Goal: Task Accomplishment & Management: Manage account settings

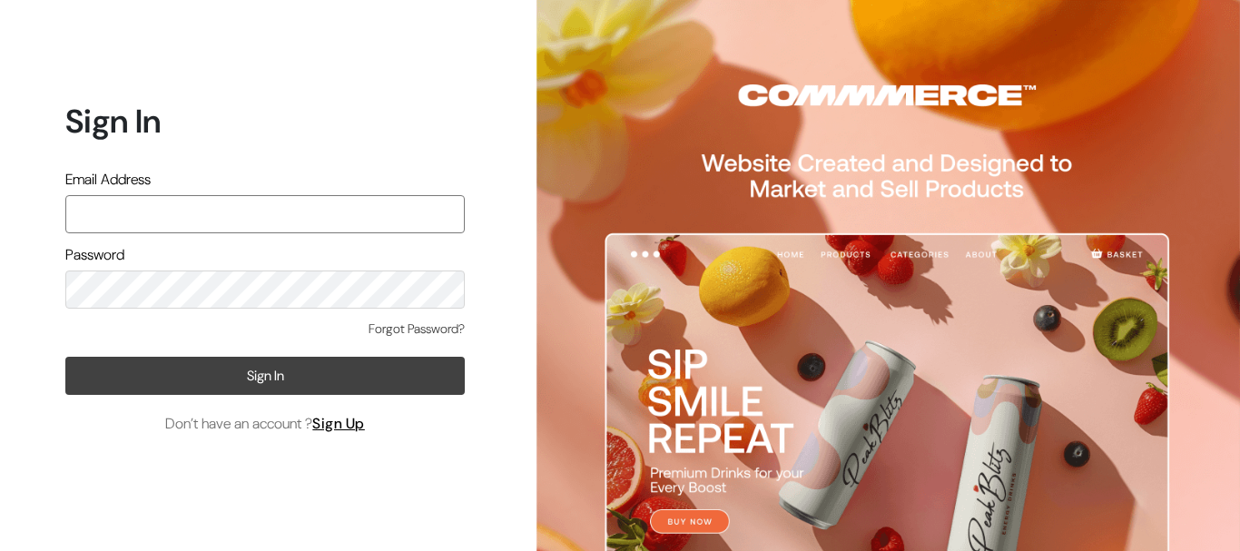
type input "admin@shahbookhouse.com"
click at [257, 380] on button "Sign In" at bounding box center [264, 376] width 399 height 38
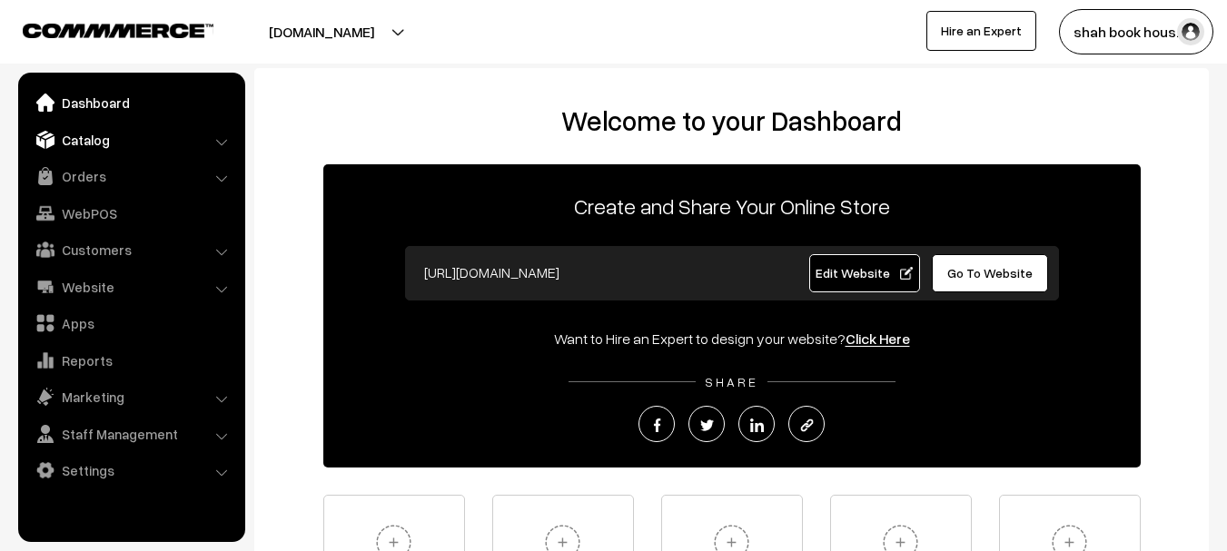
click at [65, 139] on link "Catalog" at bounding box center [131, 139] width 216 height 33
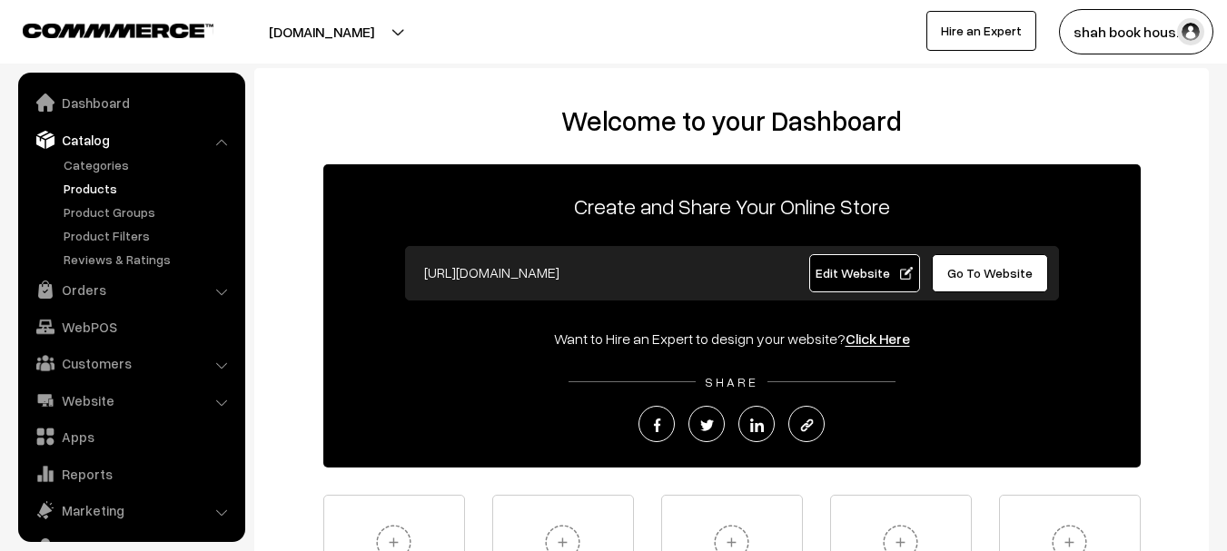
click at [85, 194] on link "Products" at bounding box center [149, 188] width 180 height 19
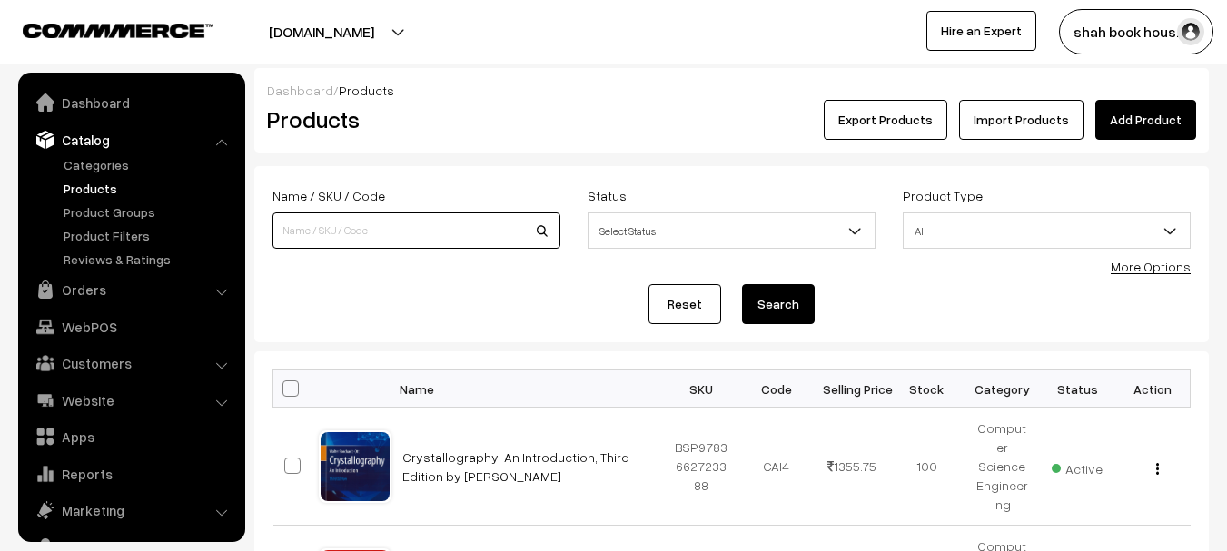
scroll to position [51, 0]
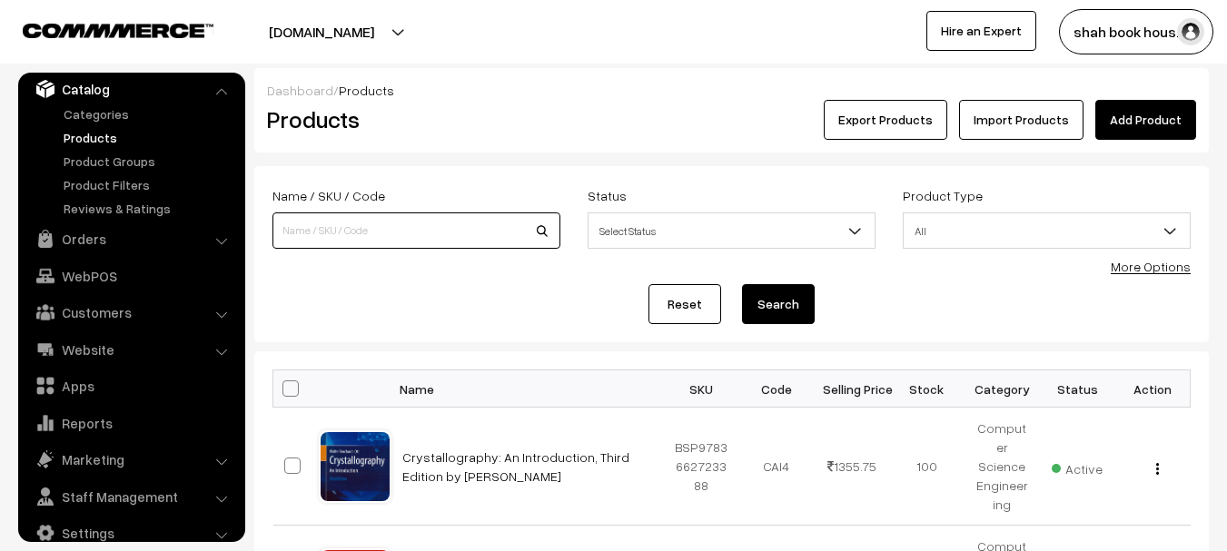
click at [374, 236] on input at bounding box center [416, 230] width 288 height 36
paste input "9789349562493"
type input "9789349562493"
click at [742, 284] on button "Search" at bounding box center [778, 304] width 73 height 40
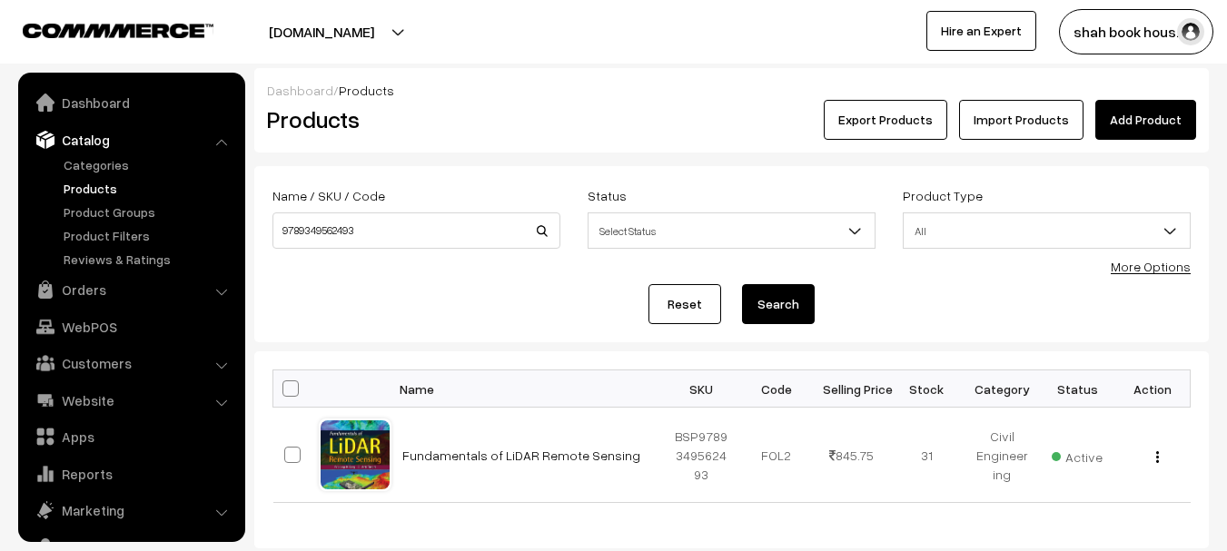
scroll to position [51, 0]
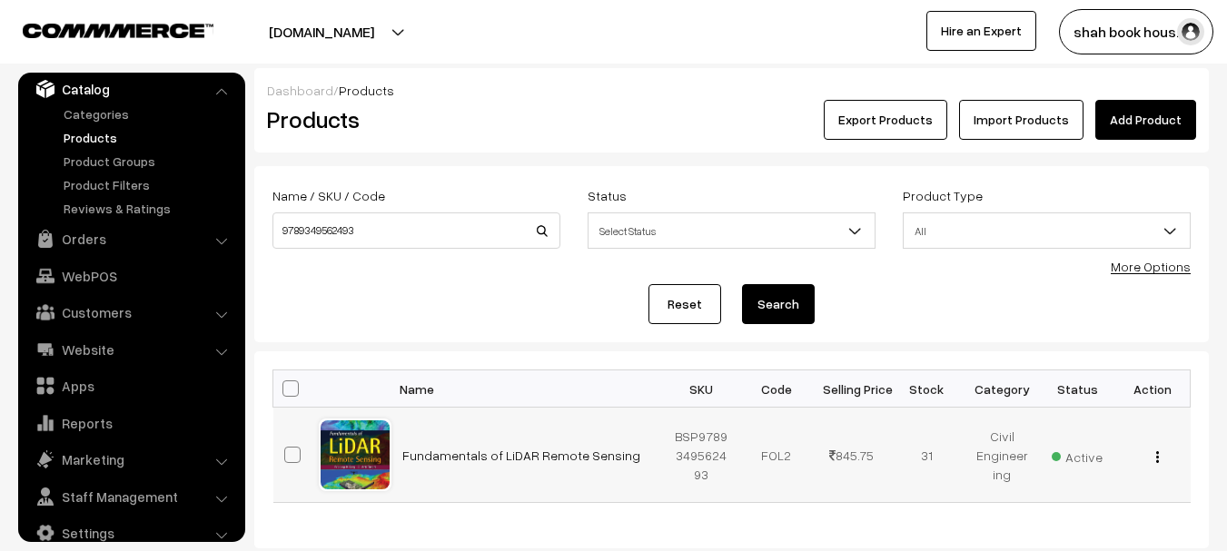
click at [1159, 460] on button "button" at bounding box center [1157, 456] width 5 height 15
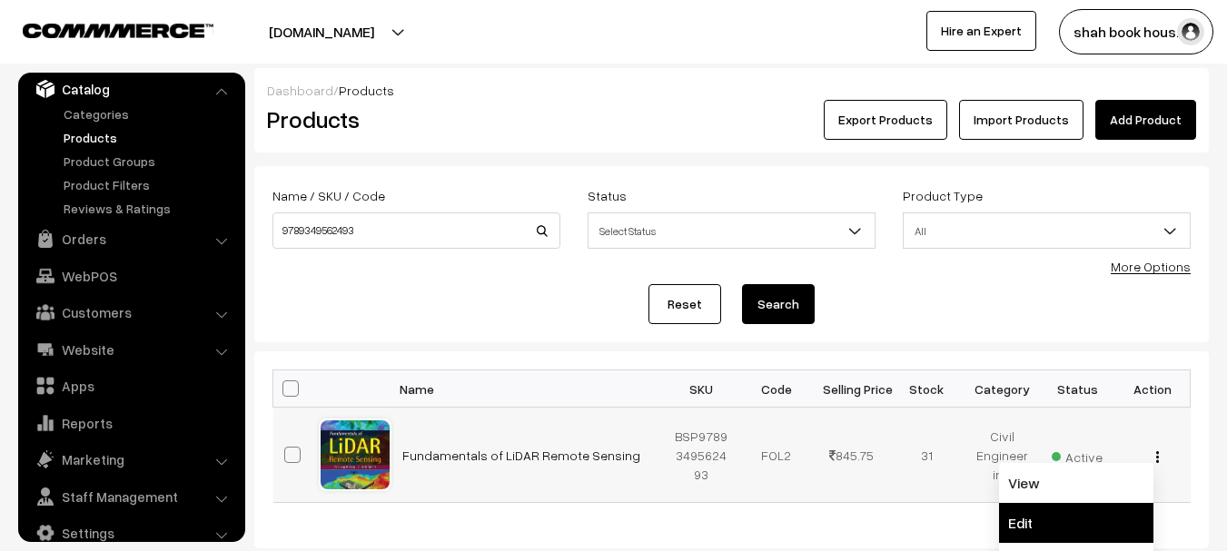
click at [1077, 520] on link "Edit" at bounding box center [1076, 523] width 154 height 40
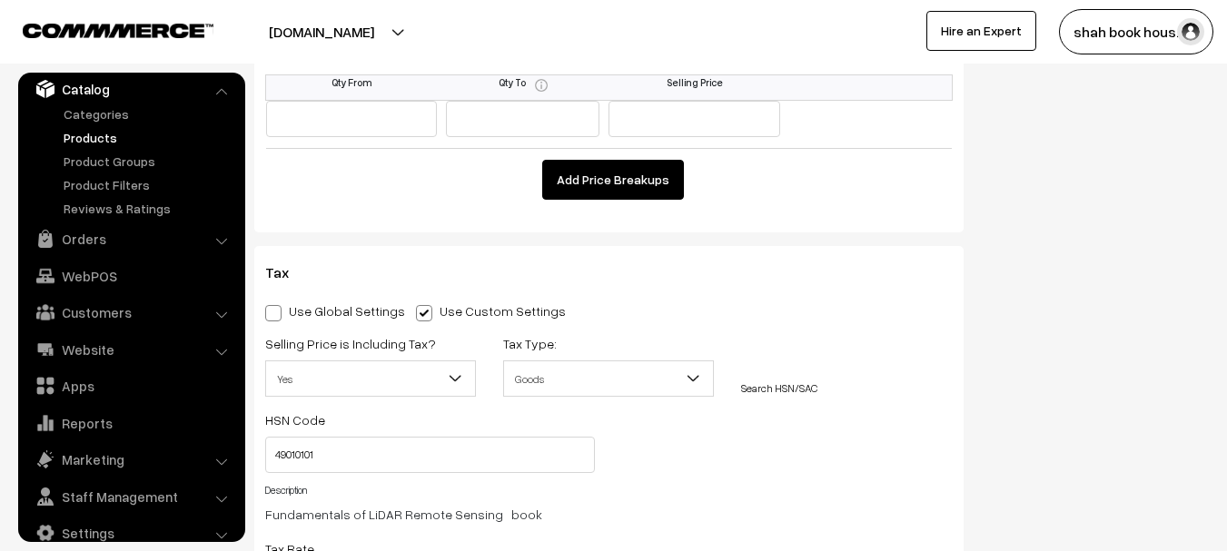
scroll to position [1634, 0]
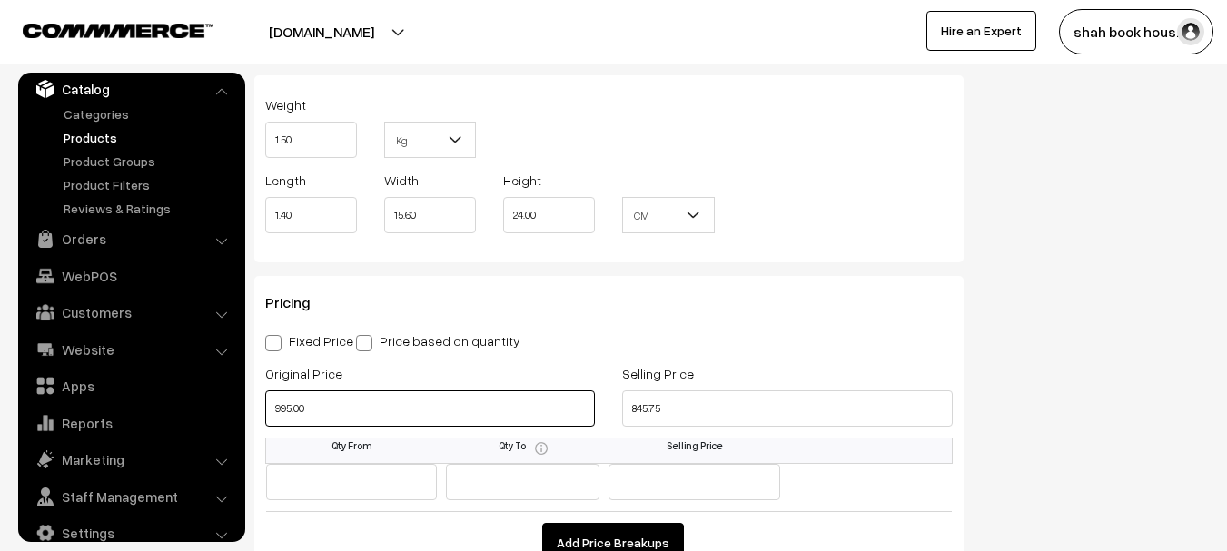
click at [273, 410] on input "995.00" at bounding box center [430, 408] width 330 height 36
type input "1495.00"
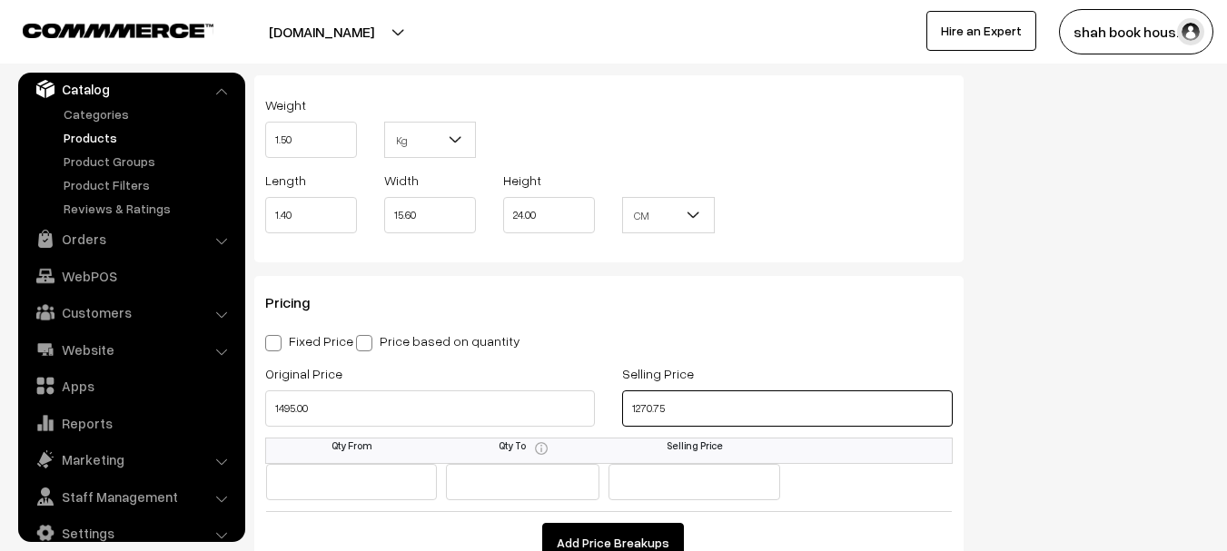
type input "1270.75"
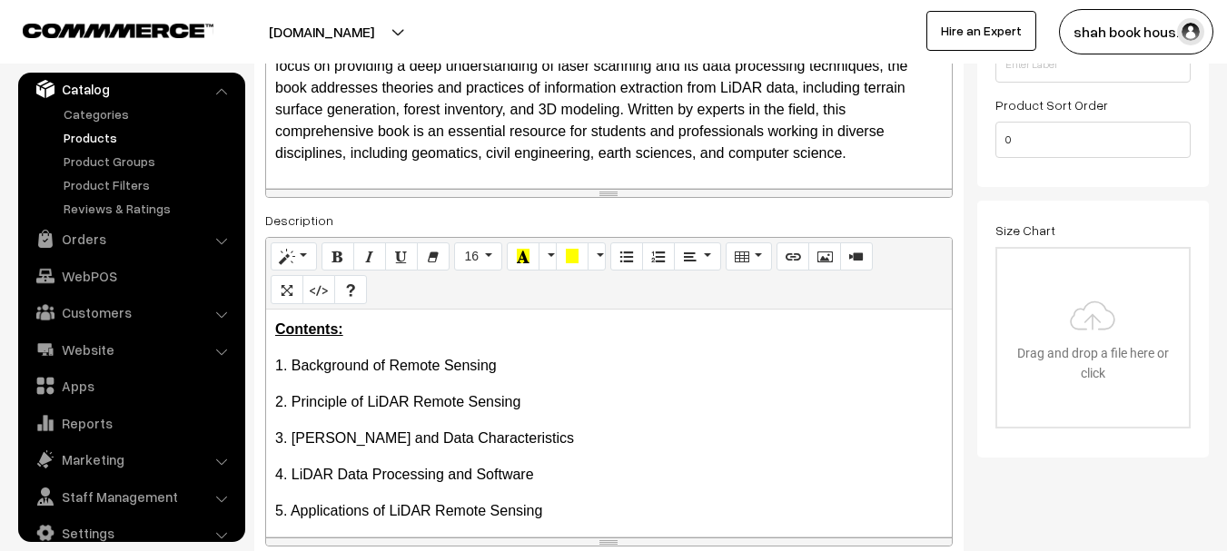
scroll to position [0, 0]
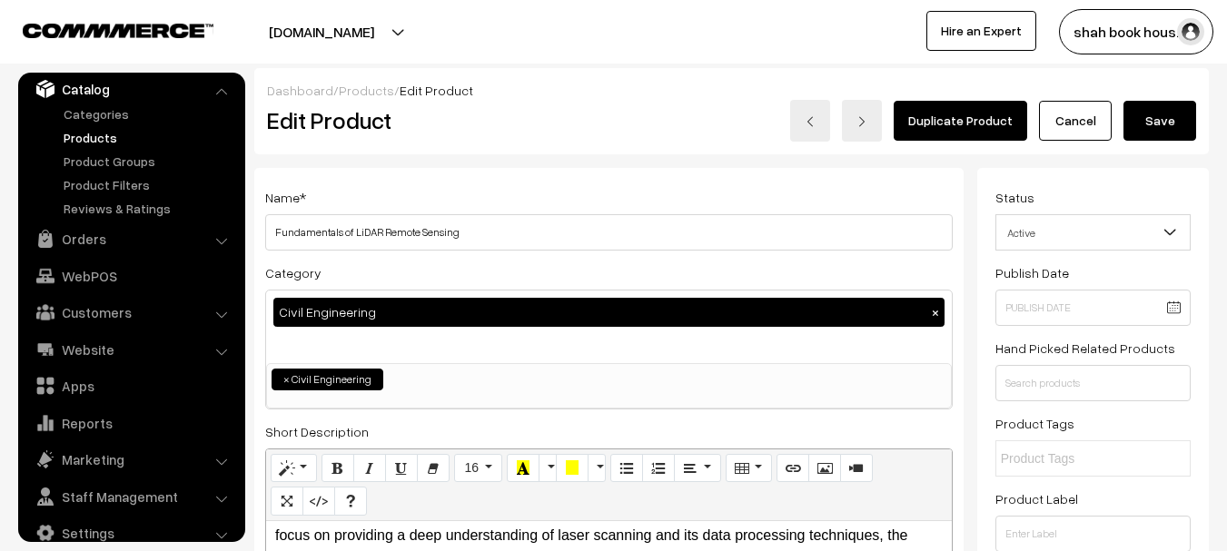
click at [1178, 118] on button "Save" at bounding box center [1159, 121] width 73 height 40
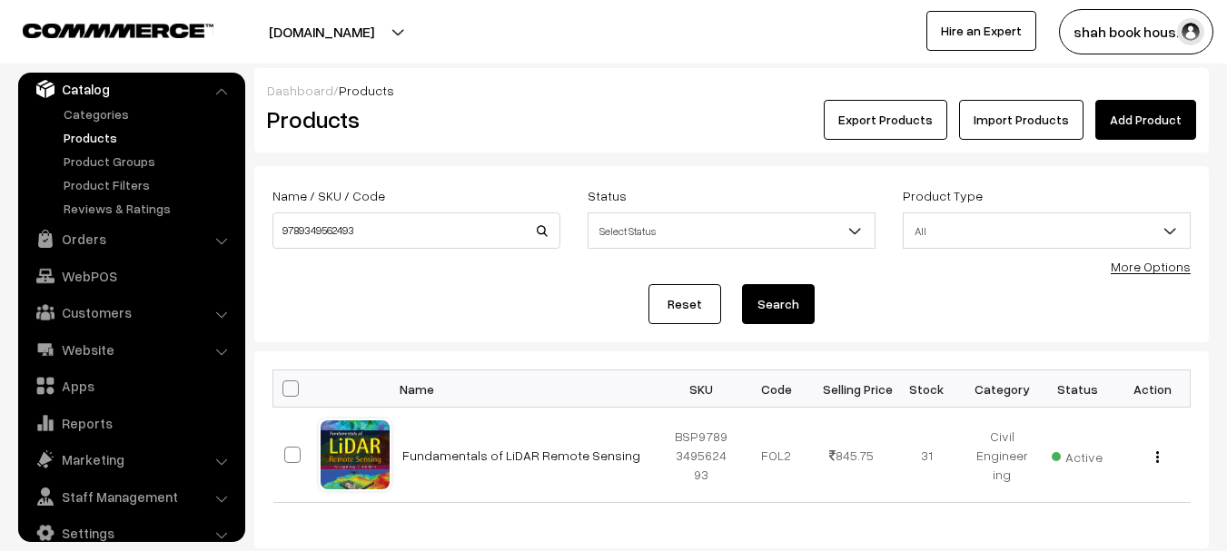
click at [122, 139] on link "Products" at bounding box center [149, 137] width 180 height 19
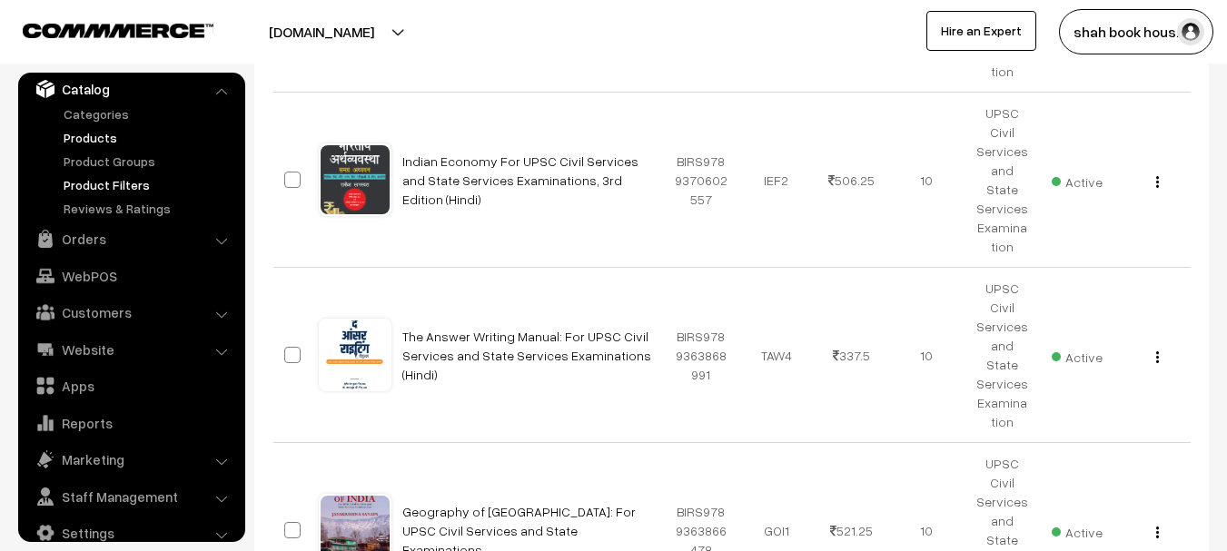
scroll to position [454, 0]
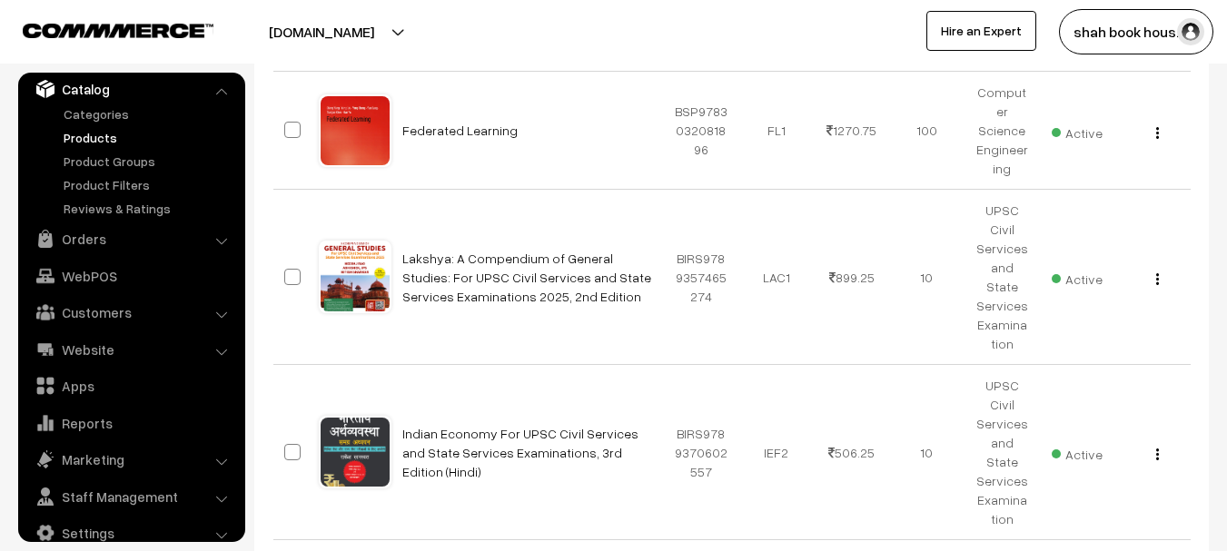
click at [66, 133] on link "Products" at bounding box center [149, 137] width 180 height 19
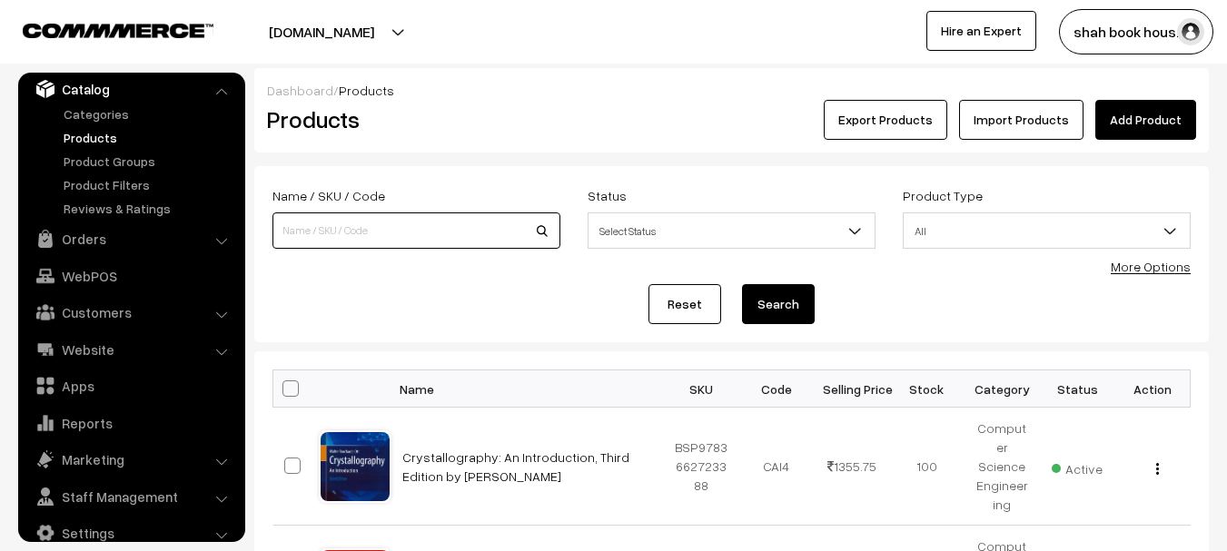
click at [343, 220] on input at bounding box center [416, 230] width 288 height 36
paste input "9789349562493"
type input "9789349562493"
click at [742, 284] on button "Search" at bounding box center [778, 304] width 73 height 40
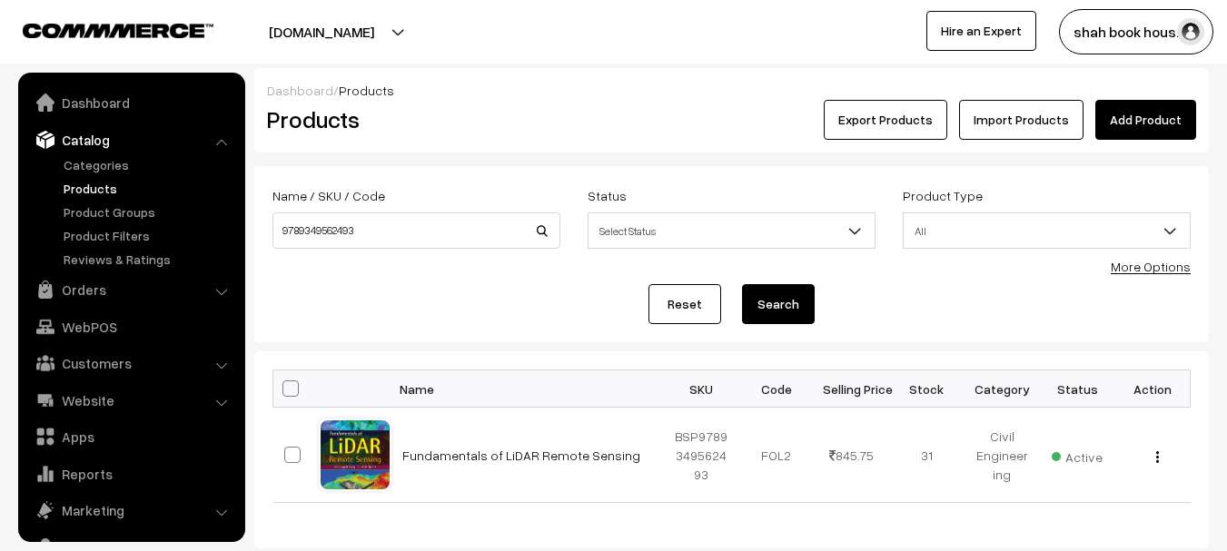
scroll to position [51, 0]
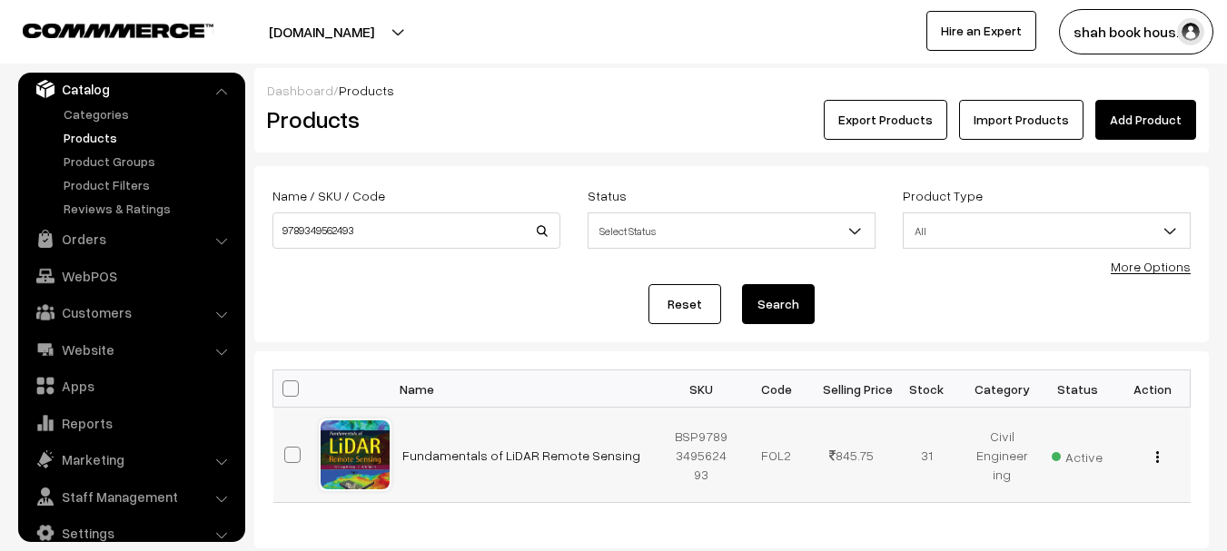
click at [1158, 461] on img "button" at bounding box center [1157, 457] width 3 height 12
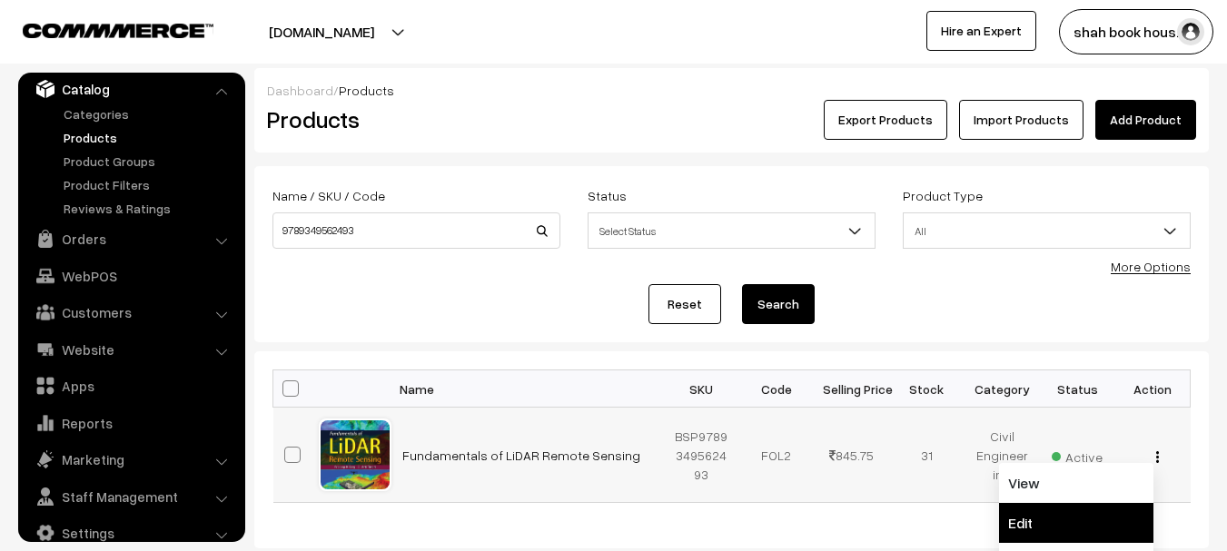
click at [1060, 524] on link "Edit" at bounding box center [1076, 523] width 154 height 40
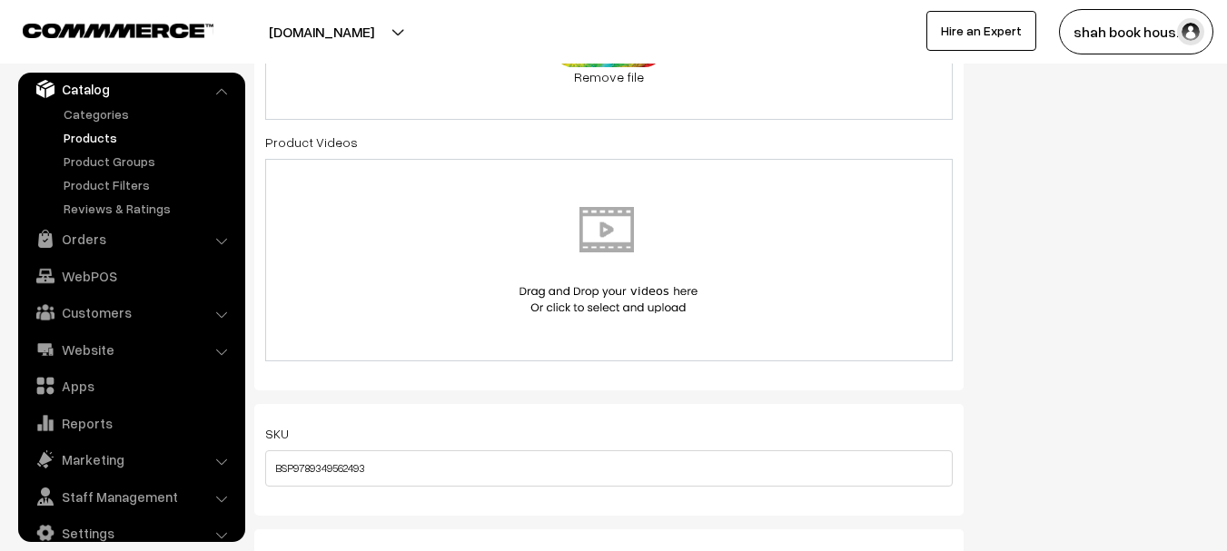
scroll to position [1634, 0]
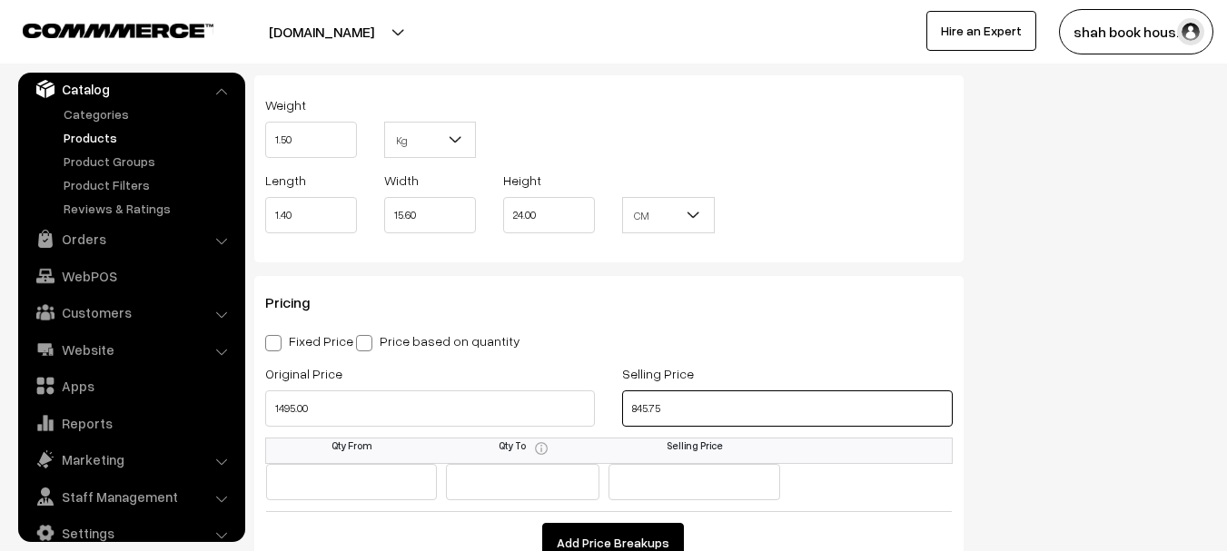
click at [638, 409] on input "845.75" at bounding box center [787, 408] width 330 height 36
type input "1270.75"
click at [1149, 372] on div "Status Active Inactive Active Publish Date Product Type -- Select -- -- Select …" at bounding box center [1099, 71] width 245 height 3074
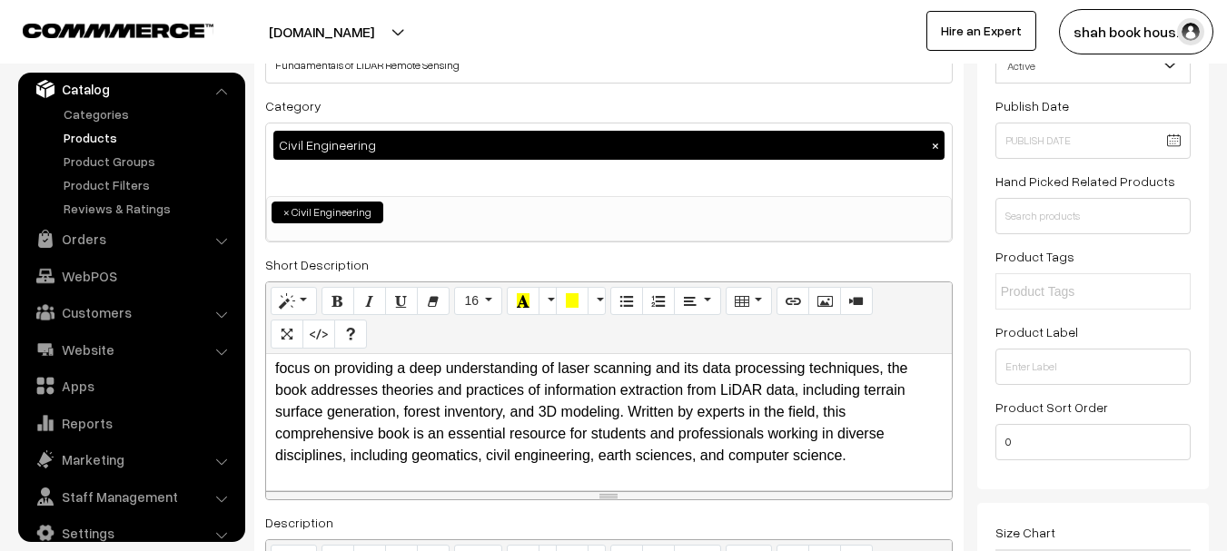
scroll to position [0, 0]
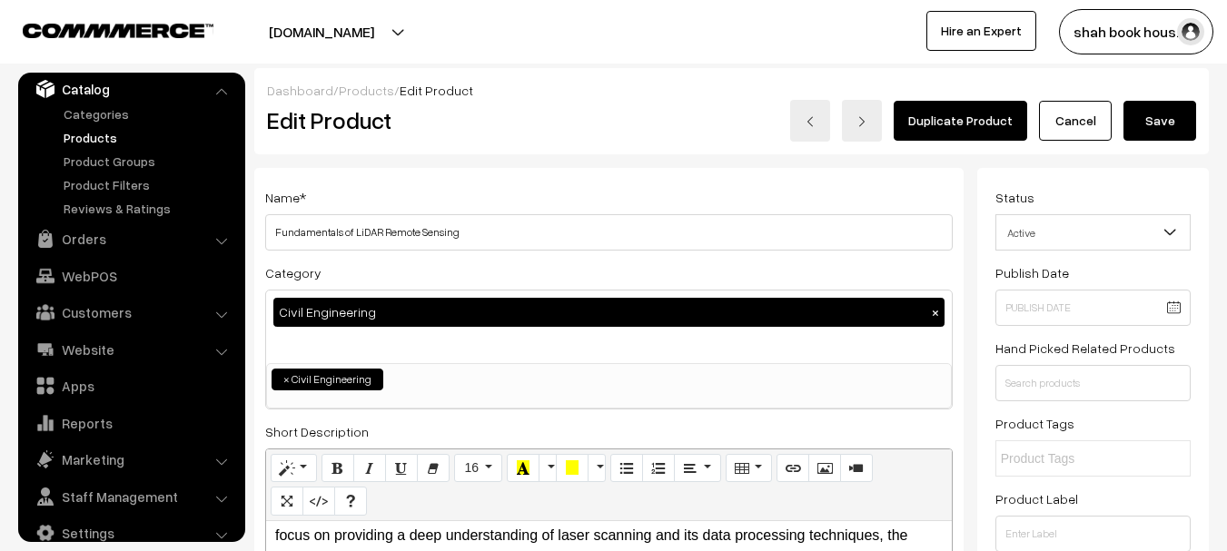
click at [1152, 113] on button "Save" at bounding box center [1159, 121] width 73 height 40
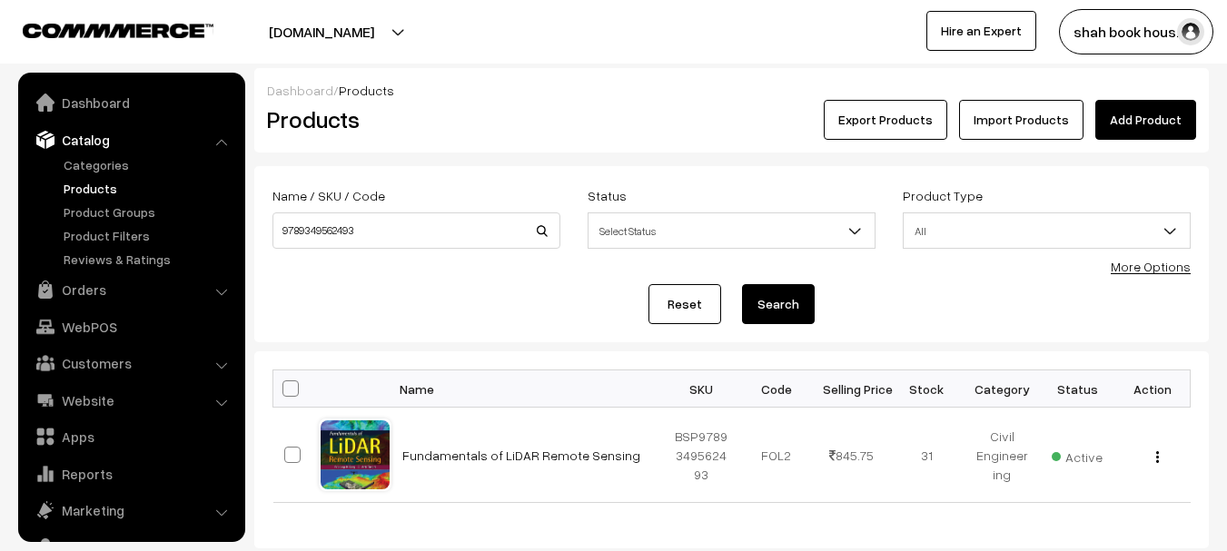
scroll to position [51, 0]
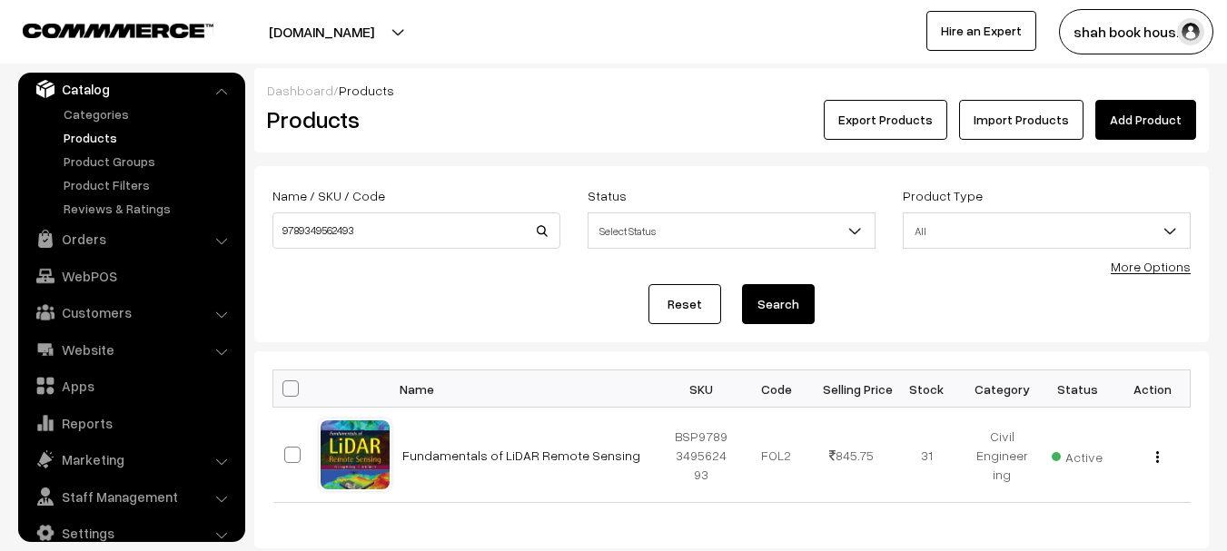
click at [99, 140] on link "Products" at bounding box center [149, 137] width 180 height 19
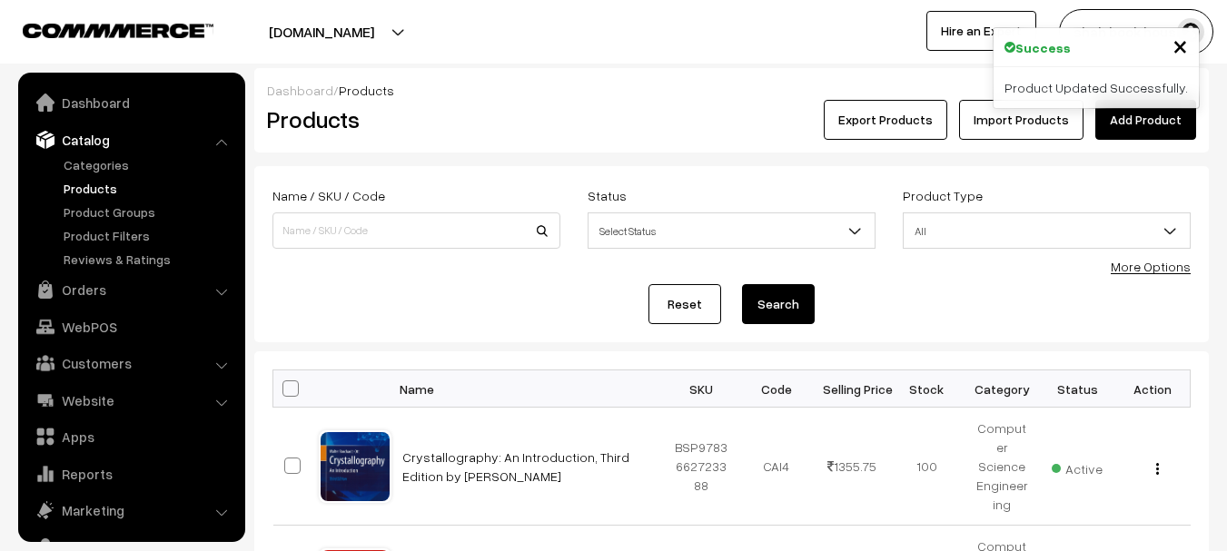
scroll to position [51, 0]
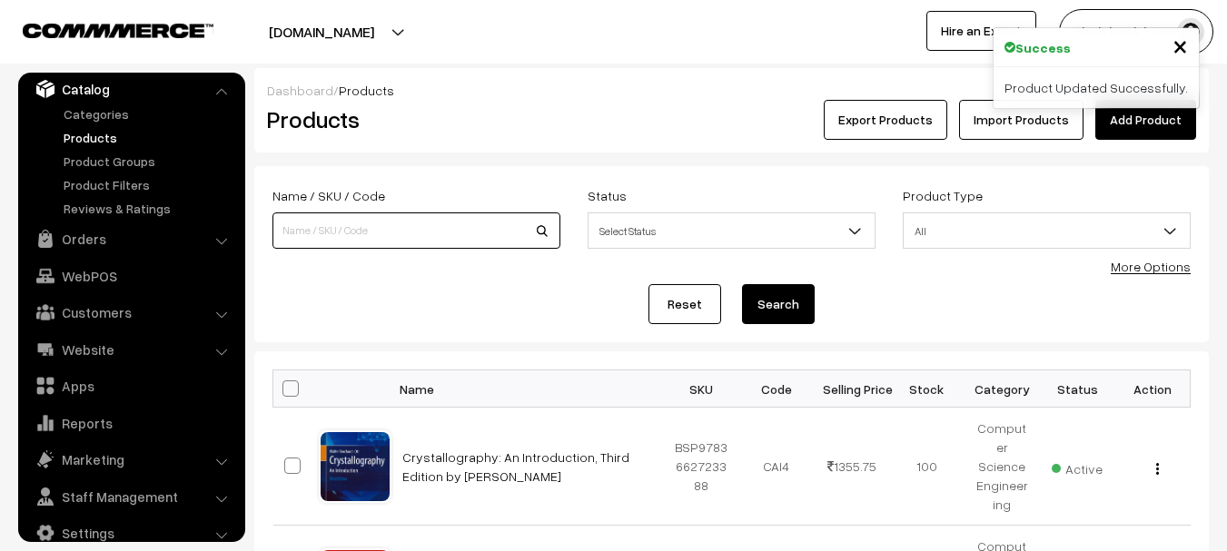
click at [341, 234] on input at bounding box center [416, 230] width 288 height 36
paste input "9789349562493"
type input "9789349562493"
click at [742, 284] on button "Search" at bounding box center [778, 304] width 73 height 40
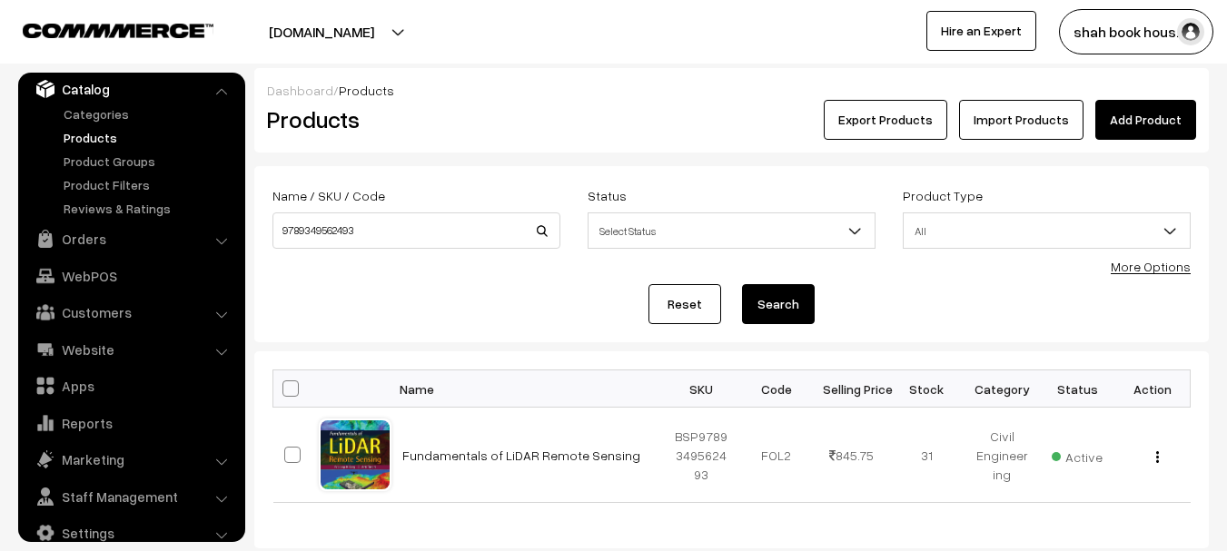
scroll to position [115, 0]
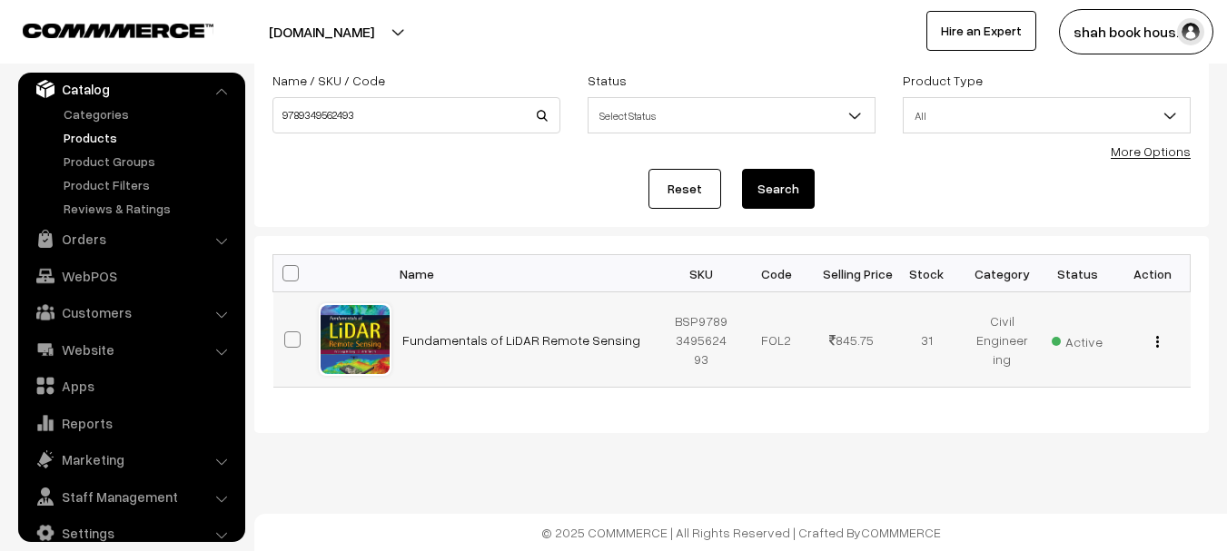
click at [1153, 348] on div "View Edit Delete" at bounding box center [1153, 339] width 54 height 19
click at [1155, 347] on button "button" at bounding box center [1157, 341] width 5 height 15
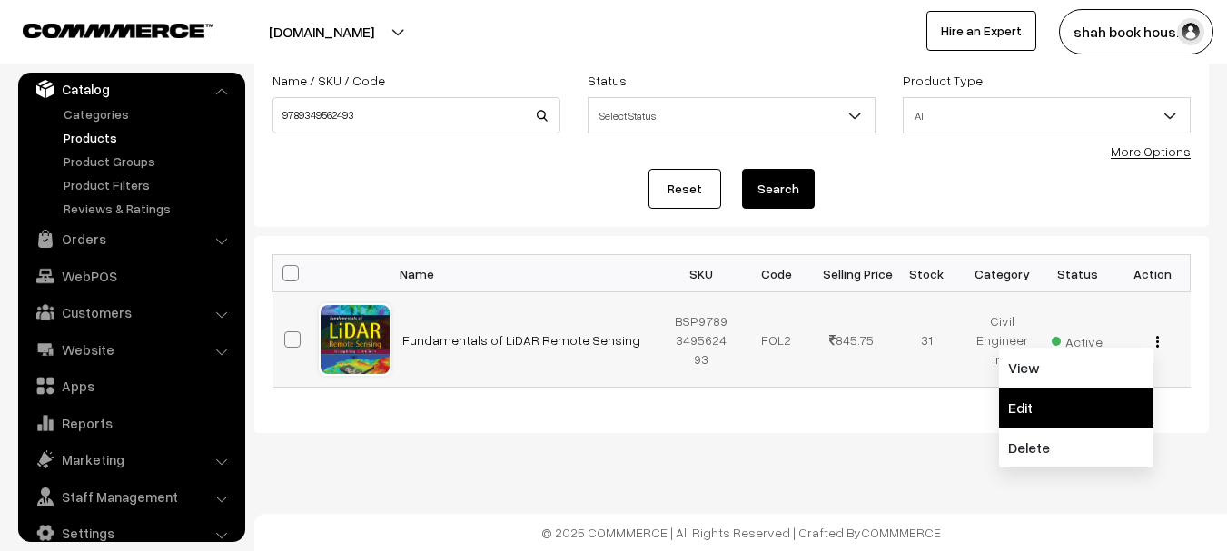
click at [1056, 413] on link "Edit" at bounding box center [1076, 408] width 154 height 40
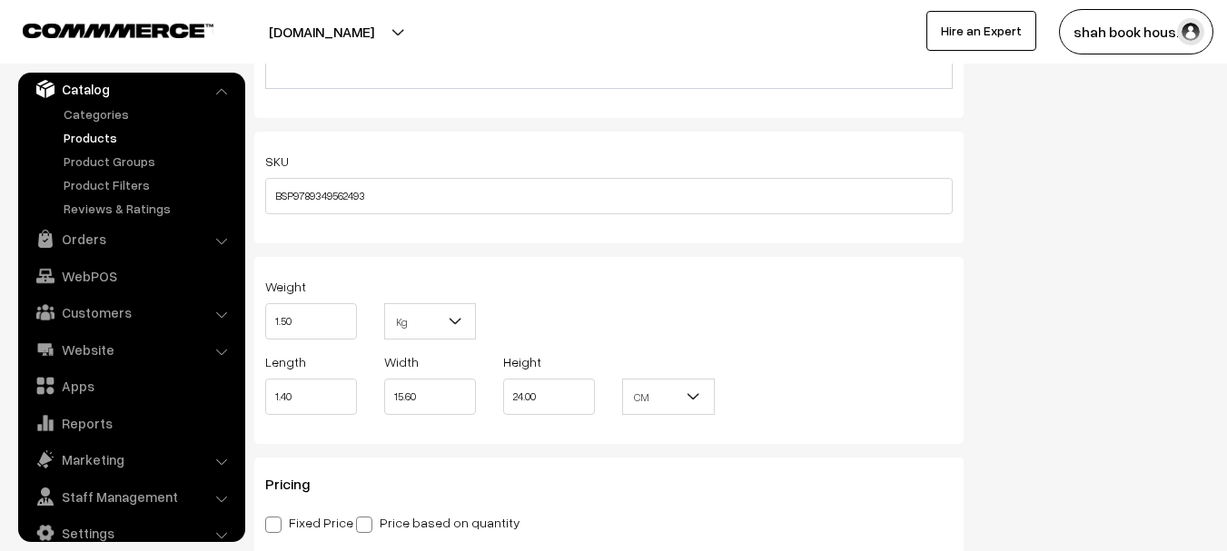
scroll to position [1816, 0]
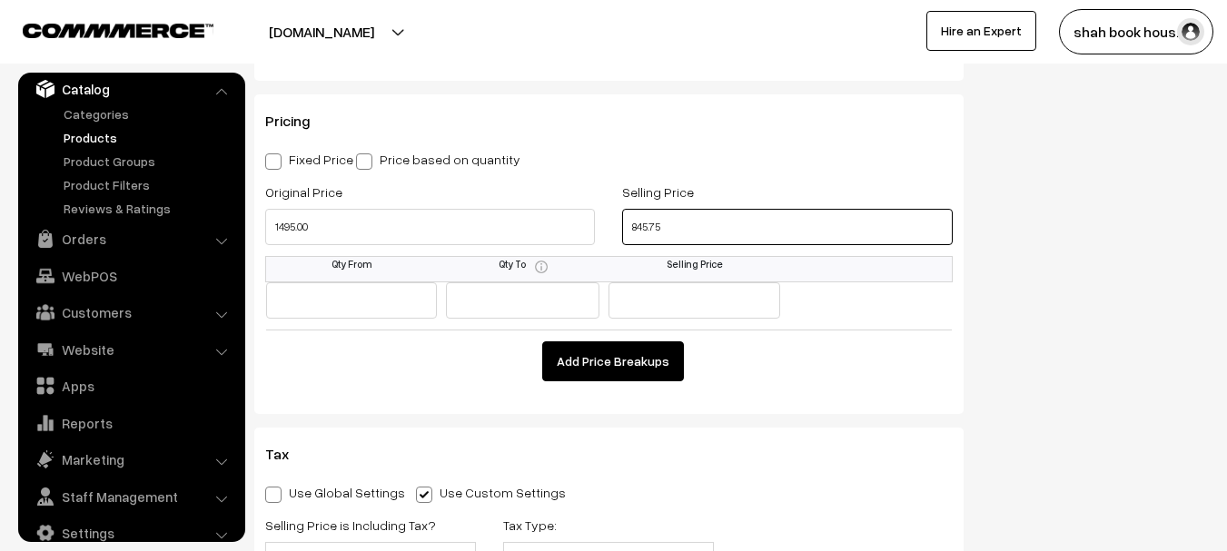
drag, startPoint x: 650, startPoint y: 227, endPoint x: 571, endPoint y: 229, distance: 79.0
click at [580, 228] on div "Original Price 1495.00 Selling Price 845.75" at bounding box center [609, 218] width 715 height 75
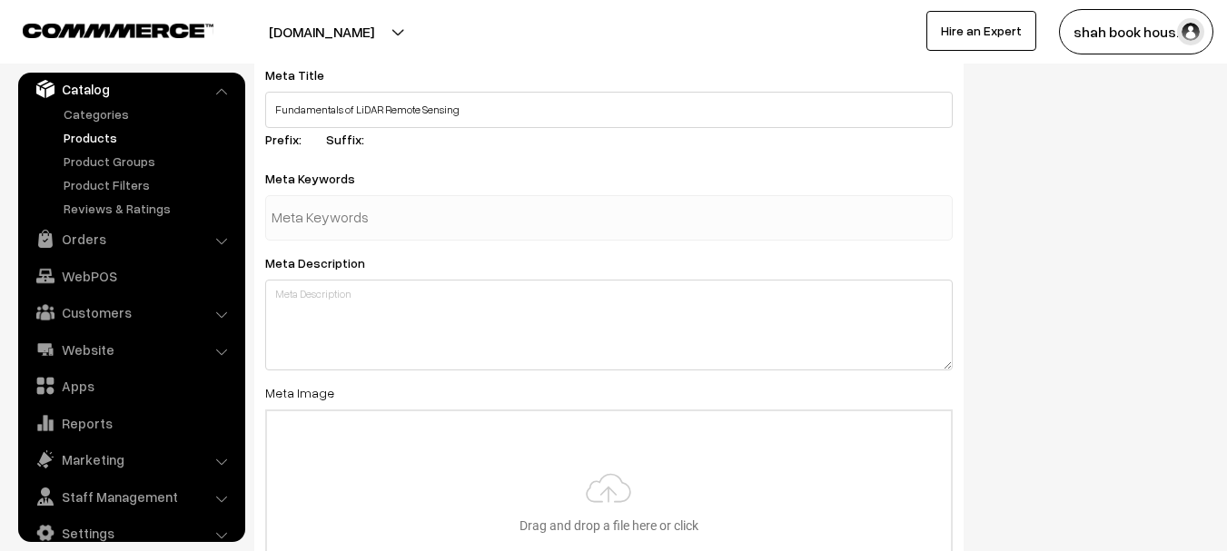
scroll to position [3552, 0]
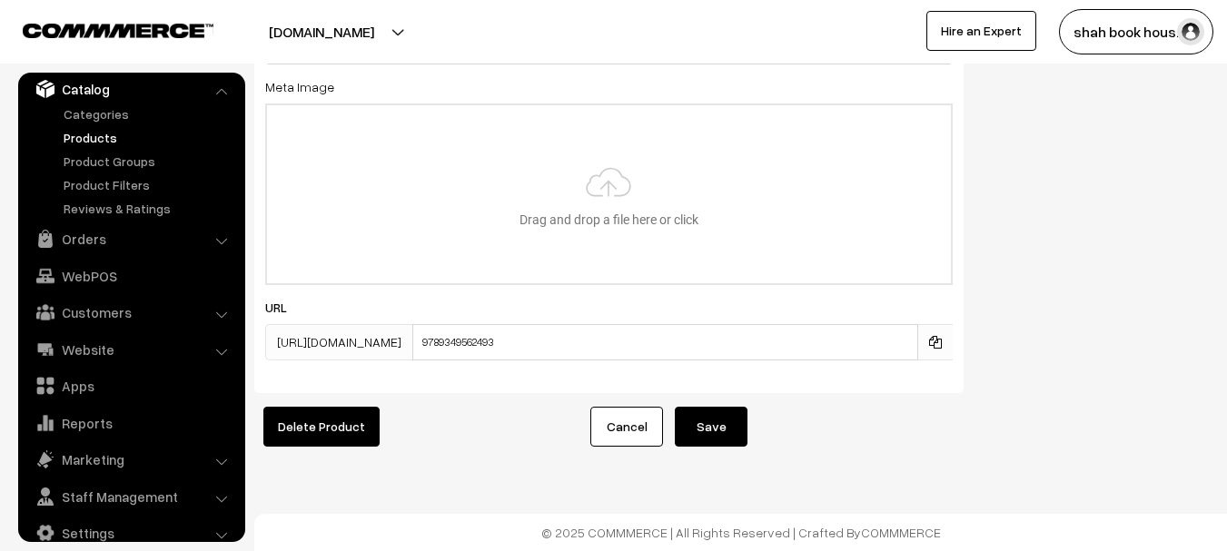
type input "1270.75"
click at [718, 420] on button "Save" at bounding box center [711, 427] width 73 height 40
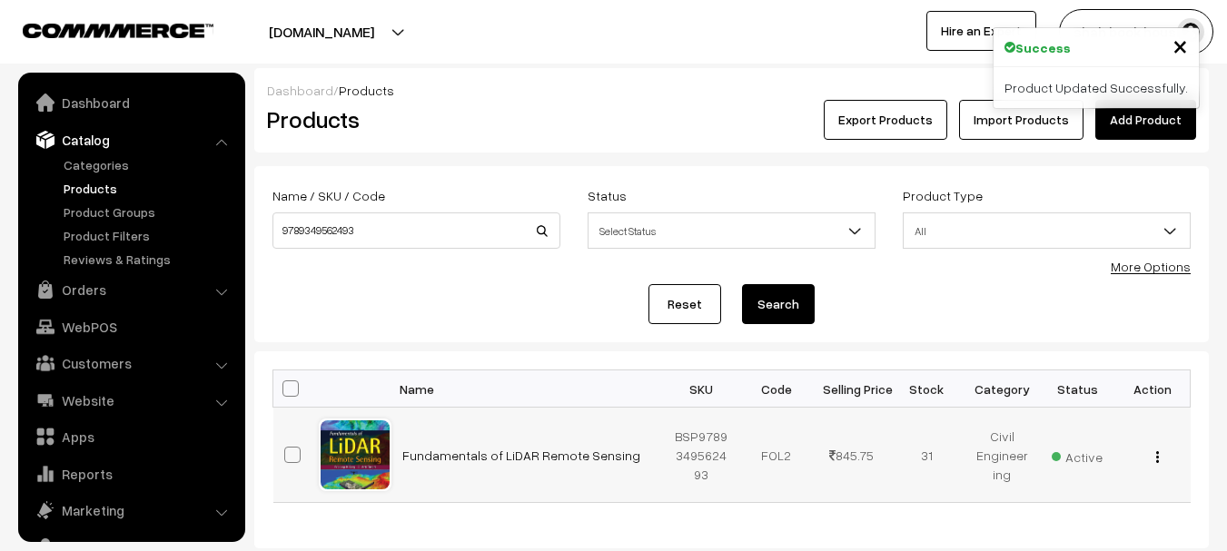
scroll to position [51, 0]
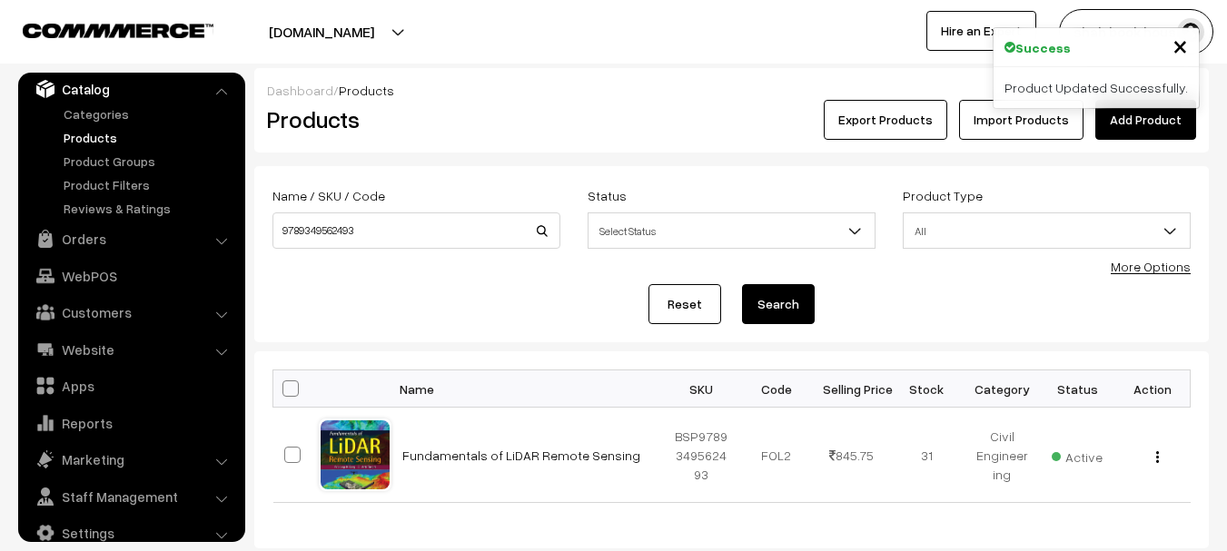
click at [100, 133] on link "Products" at bounding box center [149, 137] width 180 height 19
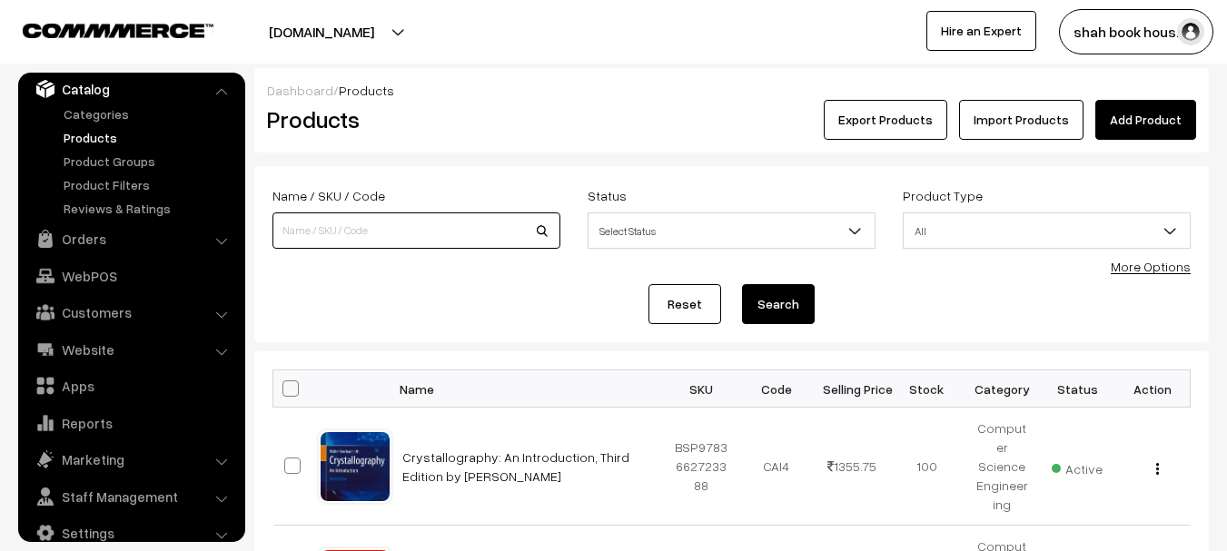
click at [369, 229] on input at bounding box center [416, 230] width 288 height 36
paste input "9789349562493"
type input "9789349562493"
click at [742, 284] on button "Search" at bounding box center [778, 304] width 73 height 40
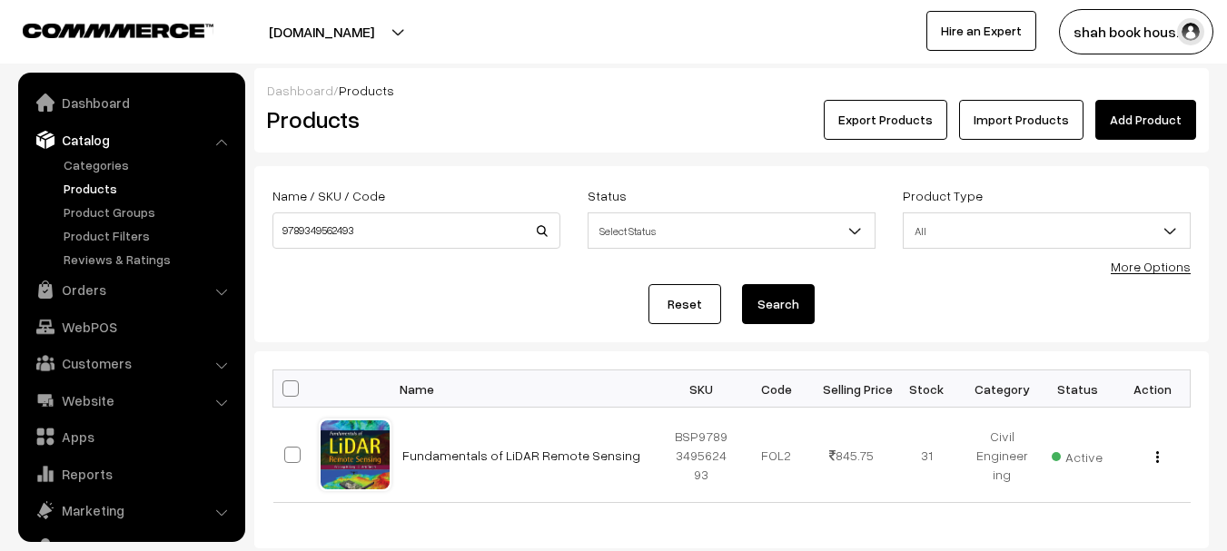
scroll to position [51, 0]
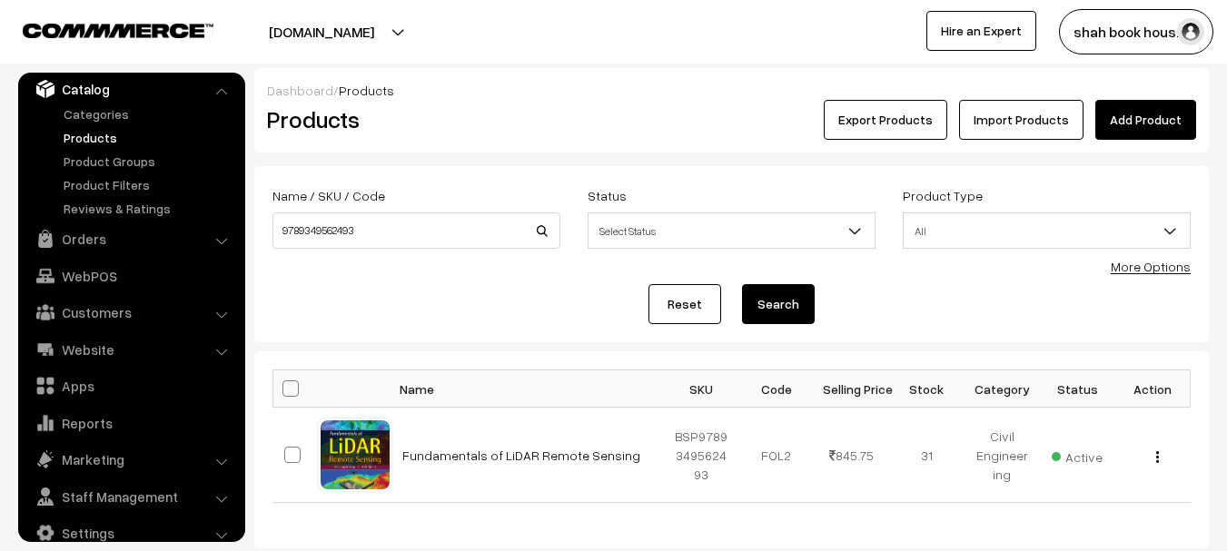
click at [77, 139] on link "Products" at bounding box center [149, 137] width 180 height 19
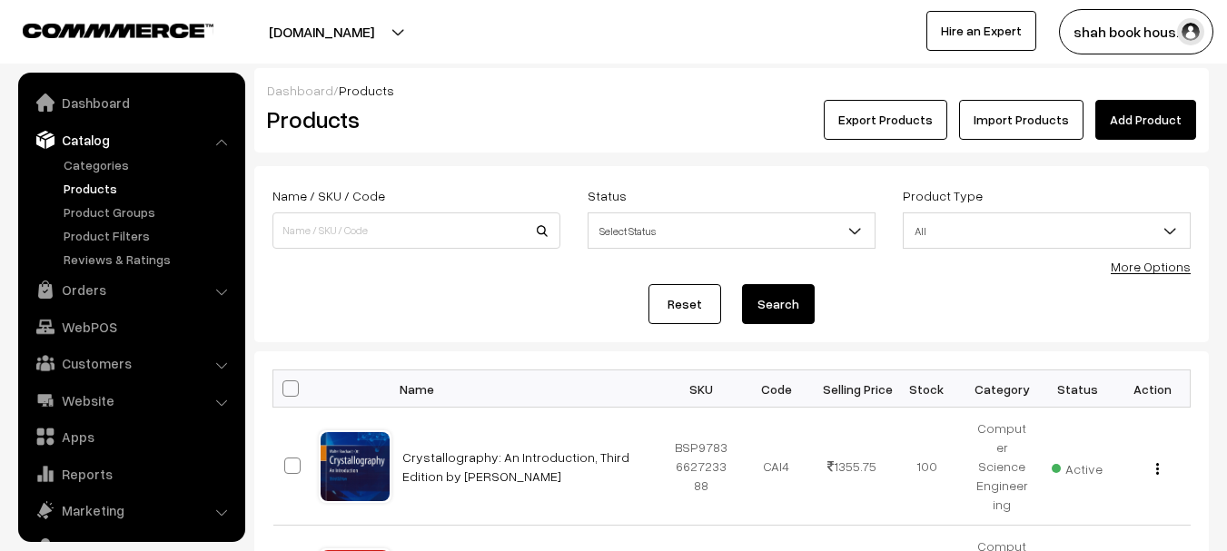
scroll to position [51, 0]
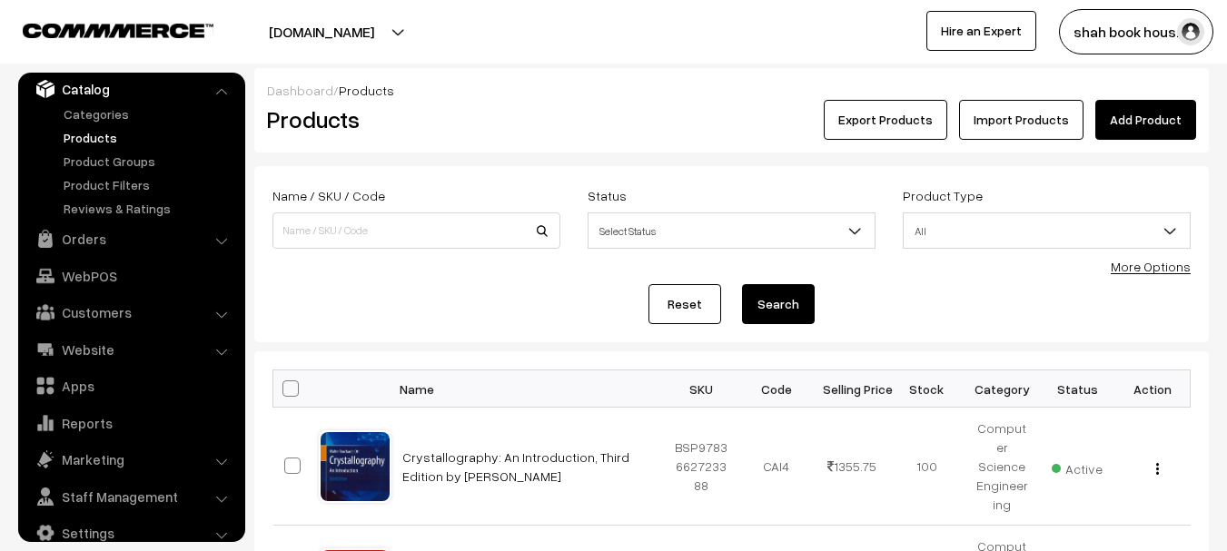
click at [433, 285] on div "Reset Search" at bounding box center [731, 304] width 918 height 40
click at [451, 231] on input at bounding box center [416, 230] width 288 height 36
paste input "9789349562493"
type input "9789349562493"
click at [742, 284] on button "Search" at bounding box center [778, 304] width 73 height 40
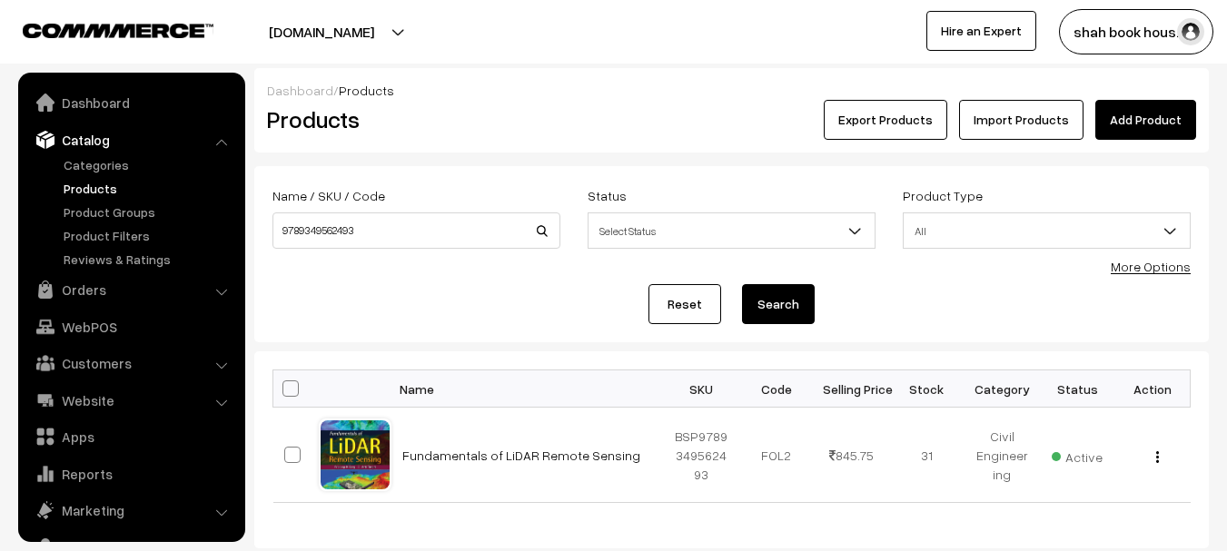
scroll to position [51, 0]
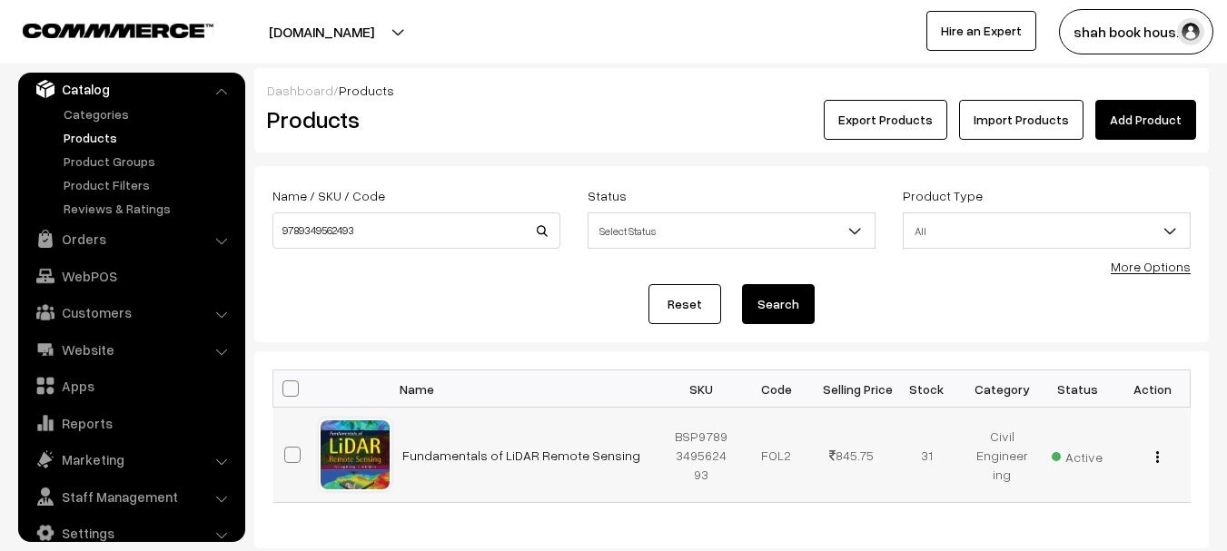
click at [1156, 463] on img "button" at bounding box center [1157, 457] width 3 height 12
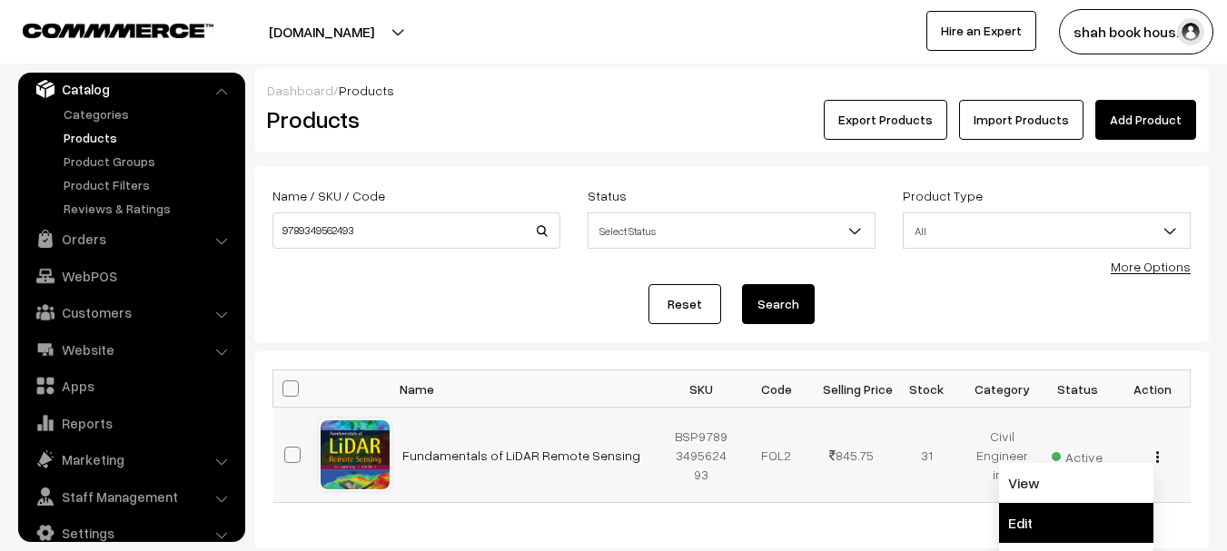
click at [1043, 521] on link "Edit" at bounding box center [1076, 523] width 154 height 40
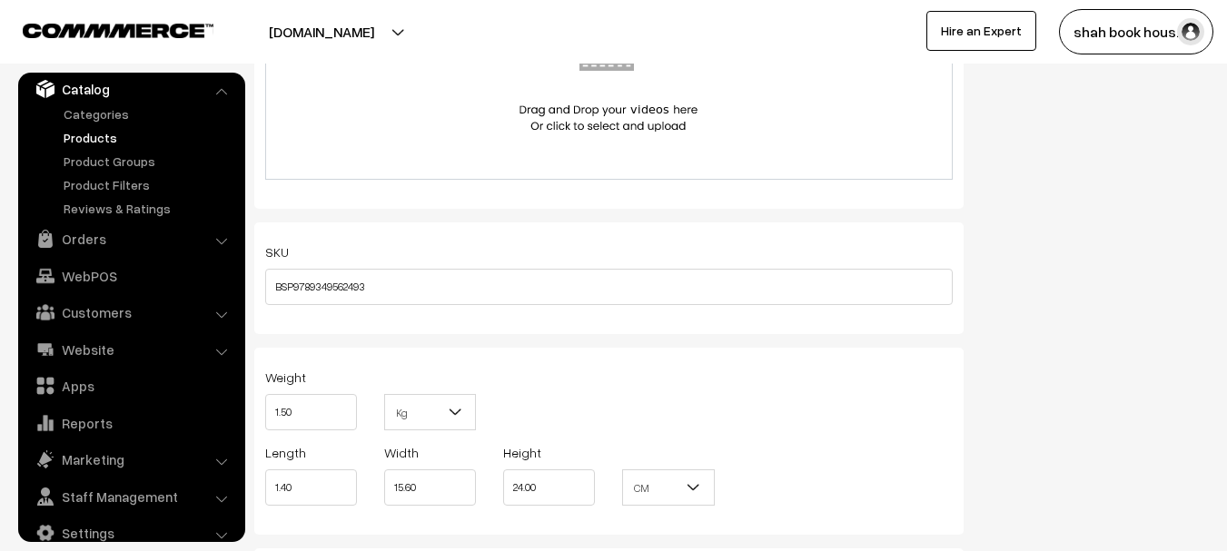
scroll to position [1634, 0]
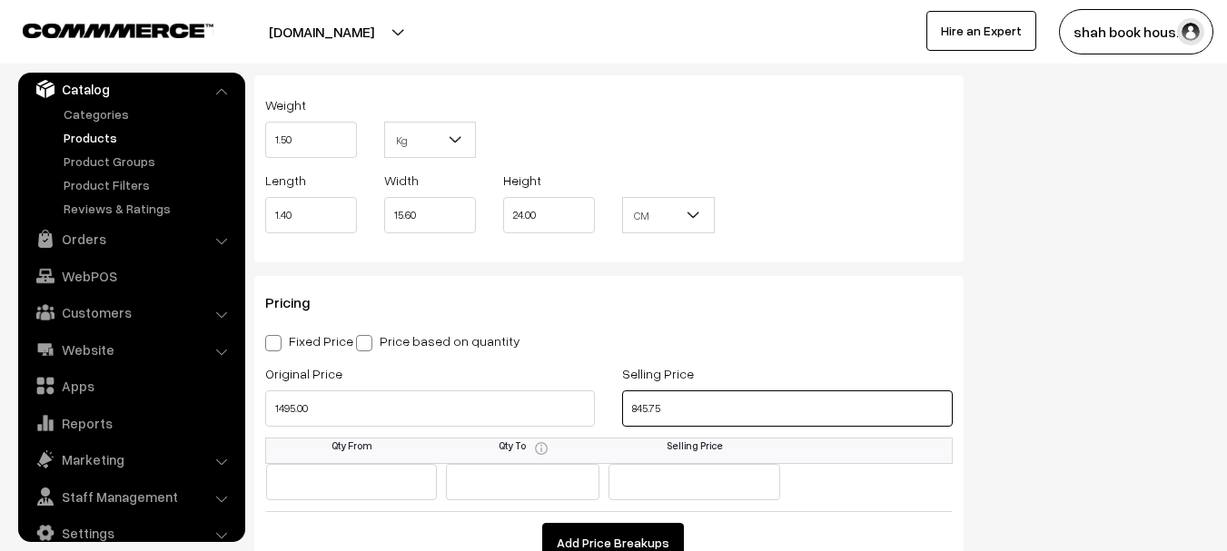
drag, startPoint x: 680, startPoint y: 404, endPoint x: 557, endPoint y: 428, distance: 124.8
click at [557, 428] on div "Original Price 1495.00 Selling Price 845.75" at bounding box center [609, 399] width 715 height 75
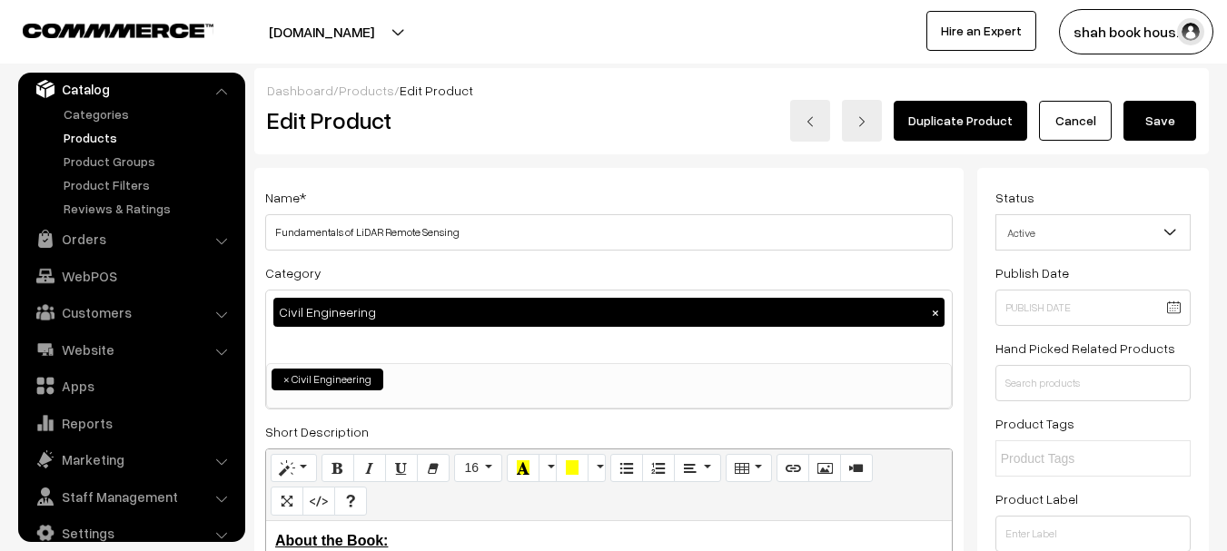
click at [1164, 120] on button "Save" at bounding box center [1159, 121] width 73 height 40
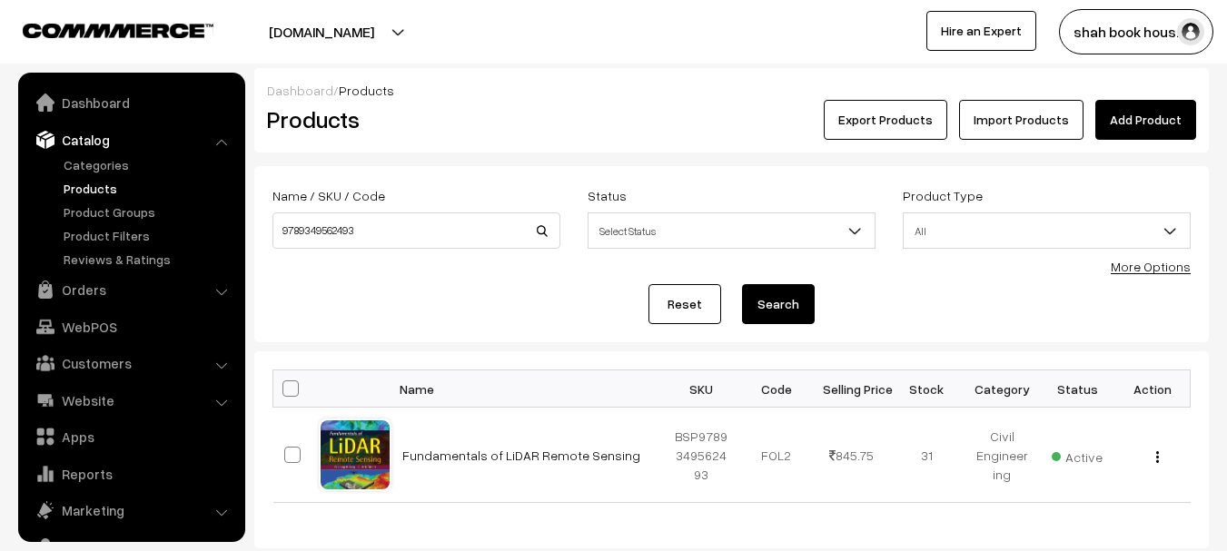
scroll to position [51, 0]
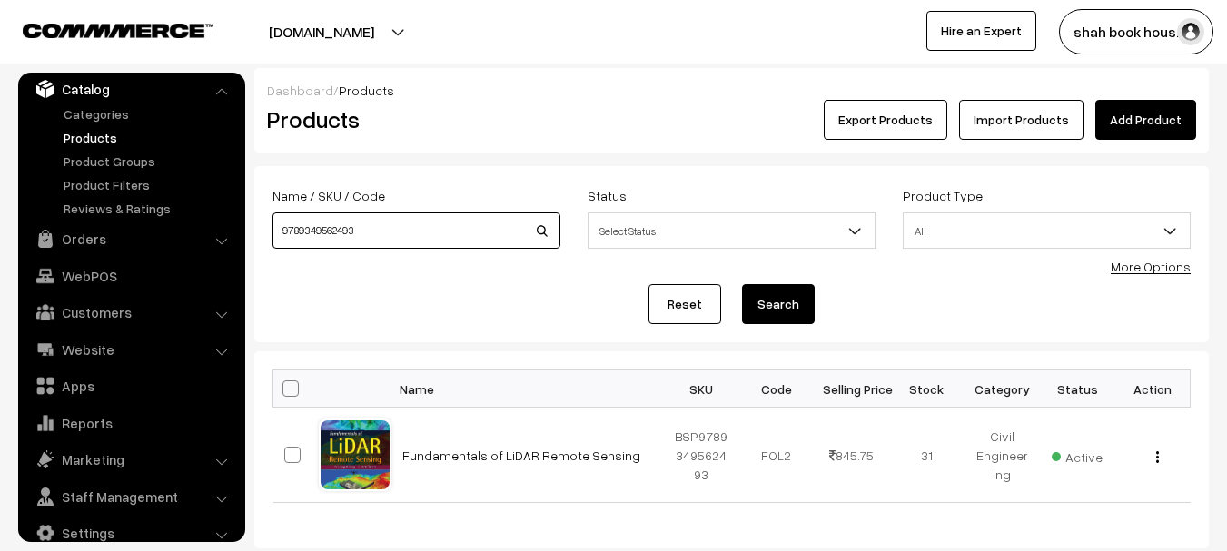
click at [350, 213] on input "9789349562493" at bounding box center [416, 230] width 288 height 36
click at [363, 222] on input "9789349562493" at bounding box center [416, 230] width 288 height 36
click at [742, 284] on button "Search" at bounding box center [778, 304] width 73 height 40
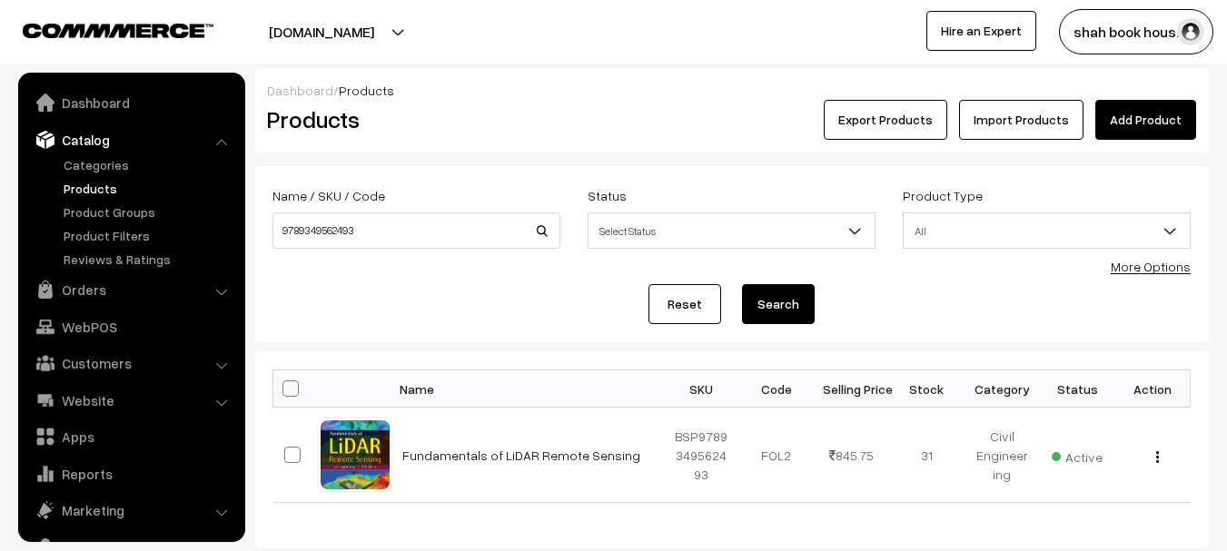
scroll to position [51, 0]
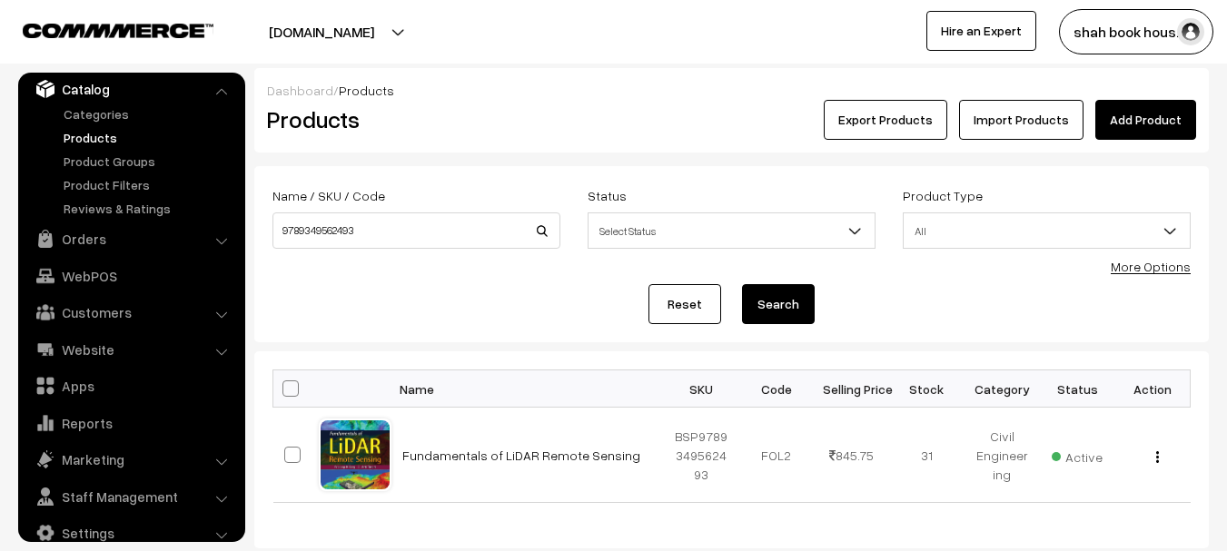
click at [418, 139] on div "Products" at bounding box center [412, 120] width 319 height 40
